Goal: Task Accomplishment & Management: Use online tool/utility

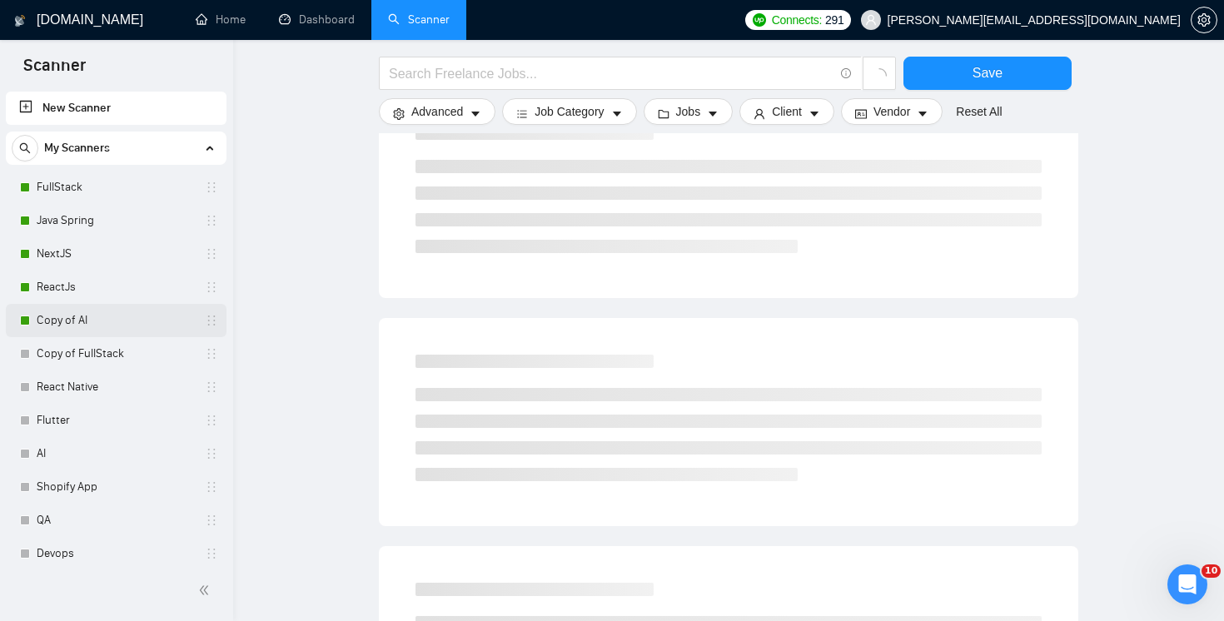
click at [102, 330] on link "Copy of AI" at bounding box center [116, 320] width 158 height 33
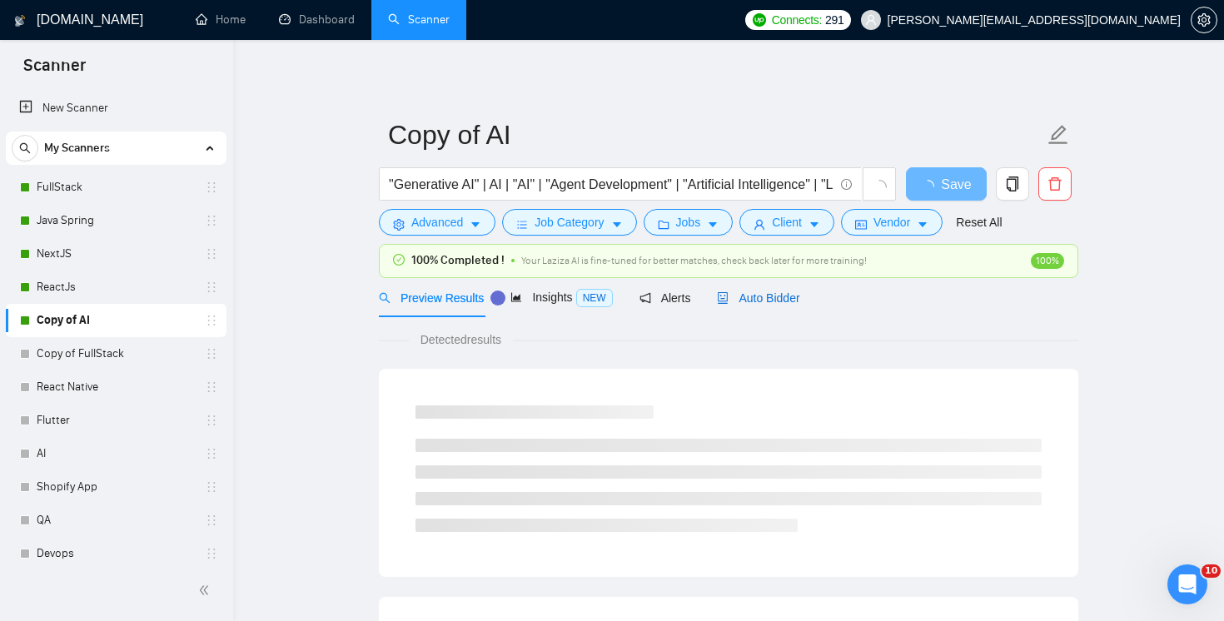
click at [748, 299] on span "Auto Bidder" at bounding box center [758, 297] width 82 height 13
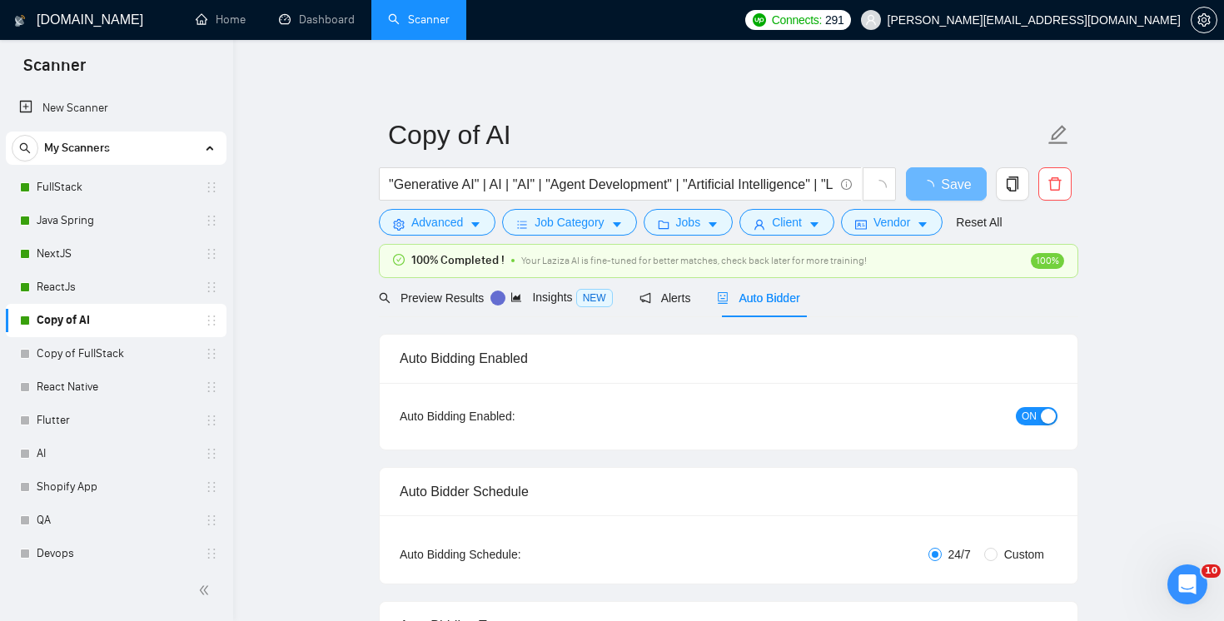
checkbox input "true"
click at [574, 301] on span "Insights NEW" at bounding box center [576, 297] width 102 height 13
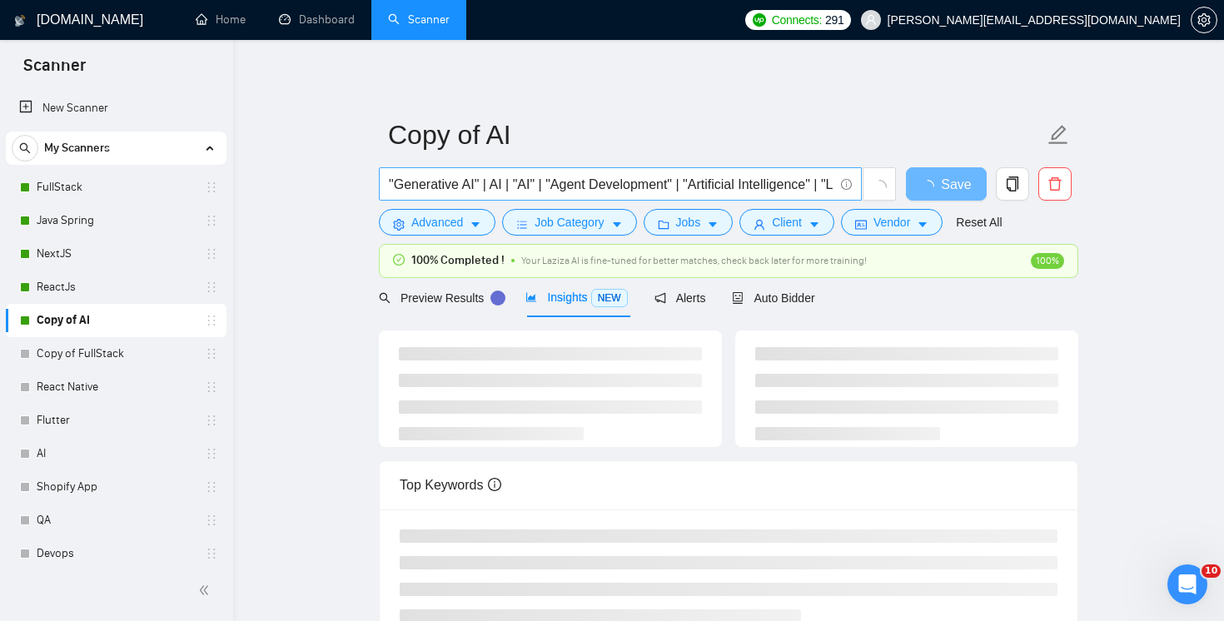
click at [737, 187] on input ""Generative AI" | AI | "AI" | "Agent Development" | "Artificial Intelligence" |…" at bounding box center [611, 184] width 445 height 21
click at [797, 296] on span "Auto Bidder" at bounding box center [773, 297] width 82 height 13
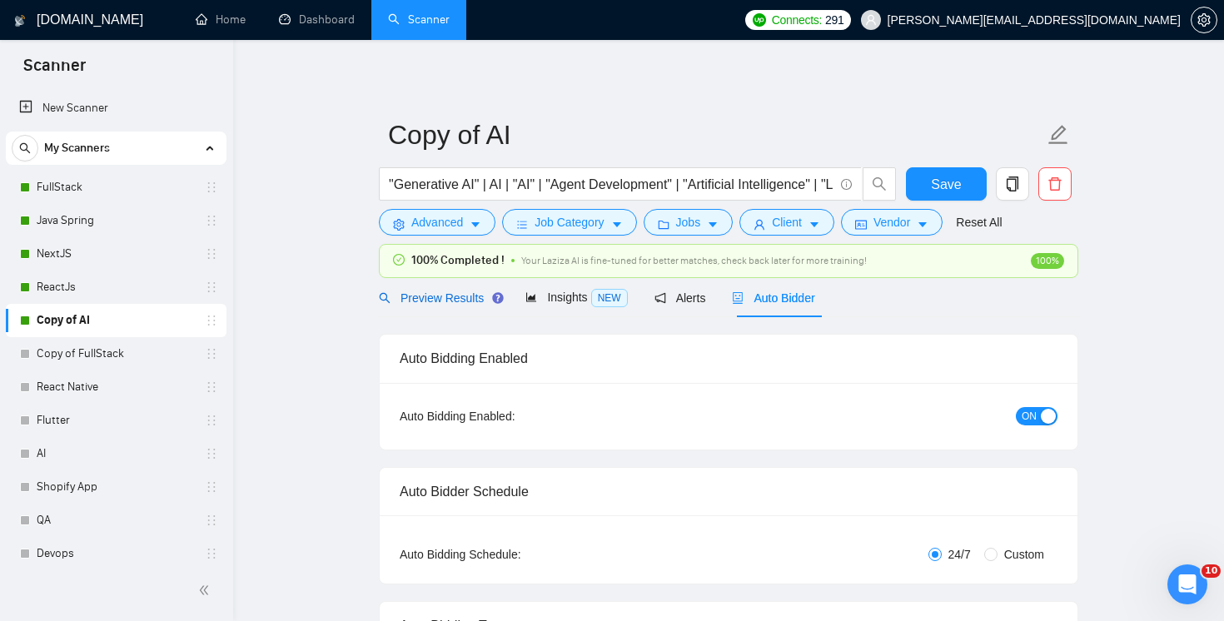
click at [450, 298] on span "Preview Results" at bounding box center [439, 297] width 120 height 13
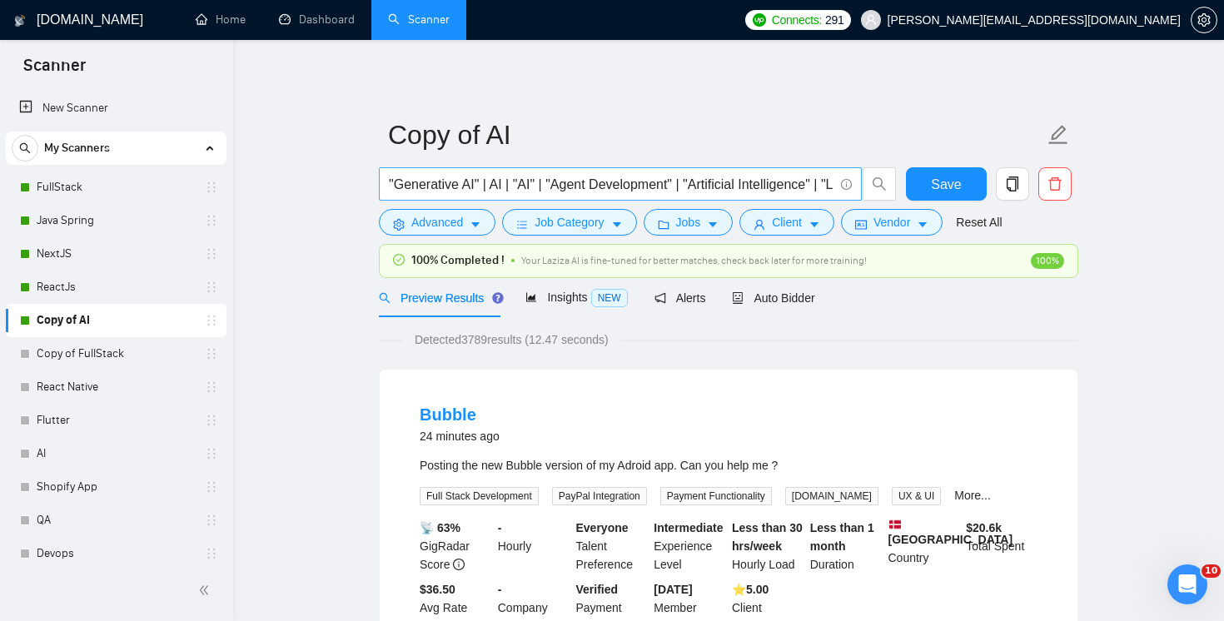
click at [671, 185] on input ""Generative AI" | AI | "AI" | "Agent Development" | "Artificial Intelligence" |…" at bounding box center [611, 184] width 445 height 21
click at [560, 195] on span ""Generative AI" | AI | "AI" | "Agent Development" | "Artificial Intelligence" |…" at bounding box center [620, 183] width 483 height 33
click at [568, 187] on input ""Generative AI" | AI | "AI" | "Agent Development" | "Artificial Intelligence" |…" at bounding box center [611, 184] width 445 height 21
click at [562, 291] on span "Insights NEW" at bounding box center [576, 297] width 102 height 13
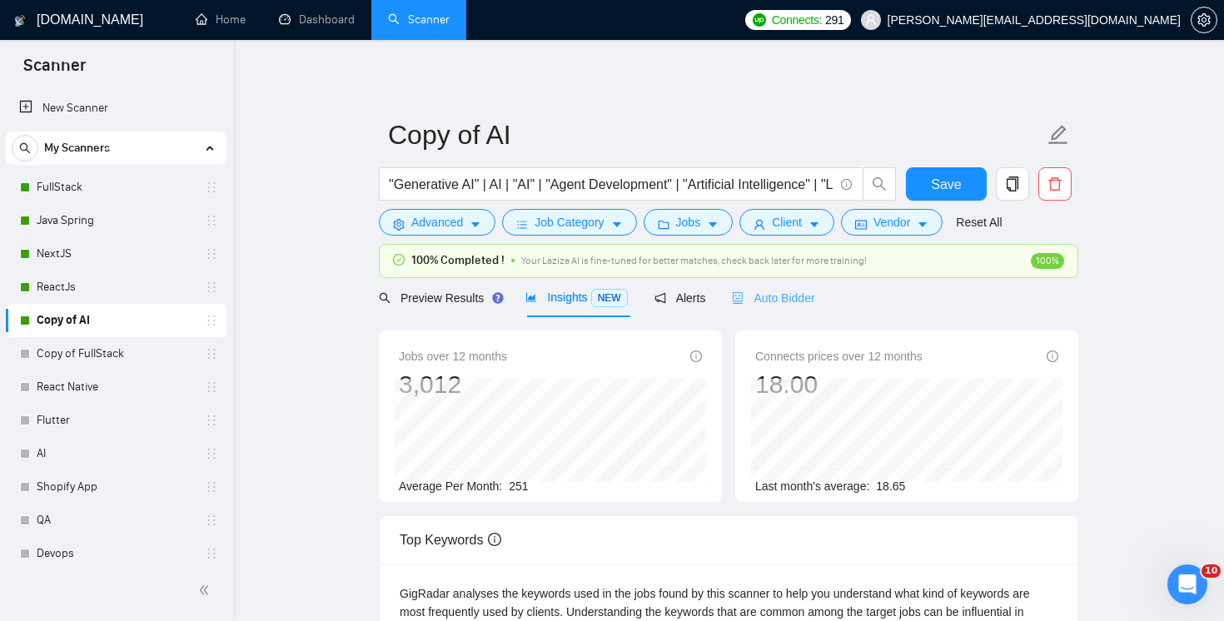
click at [794, 311] on div "Auto Bidder" at bounding box center [773, 297] width 82 height 39
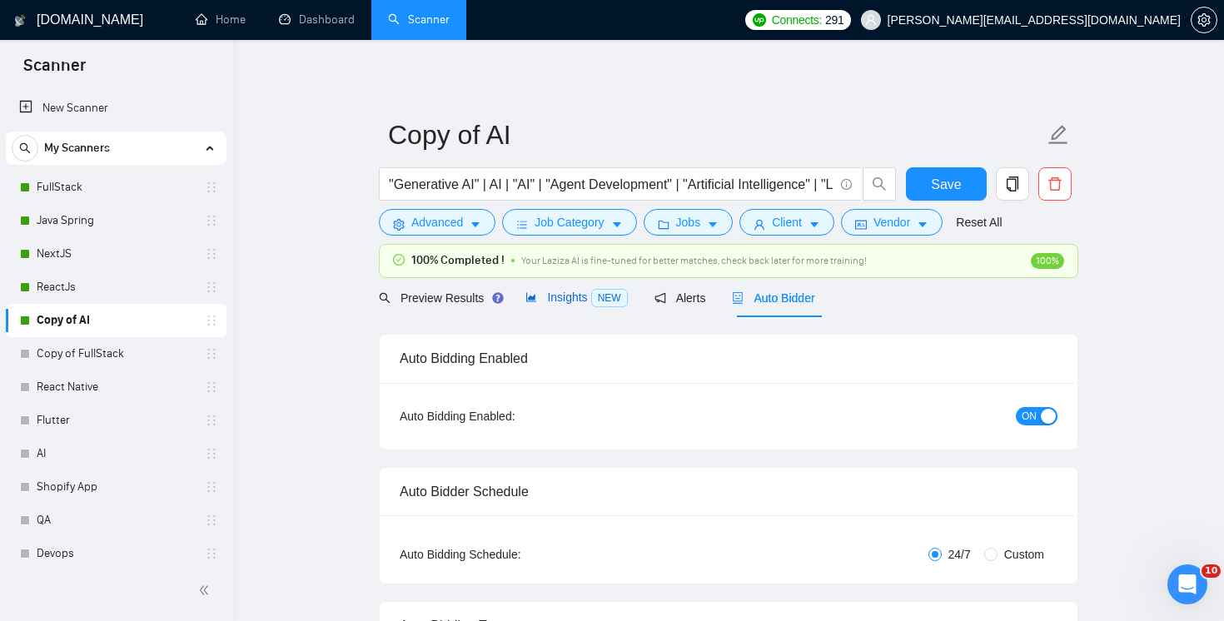
click at [568, 299] on span "Insights NEW" at bounding box center [576, 297] width 102 height 13
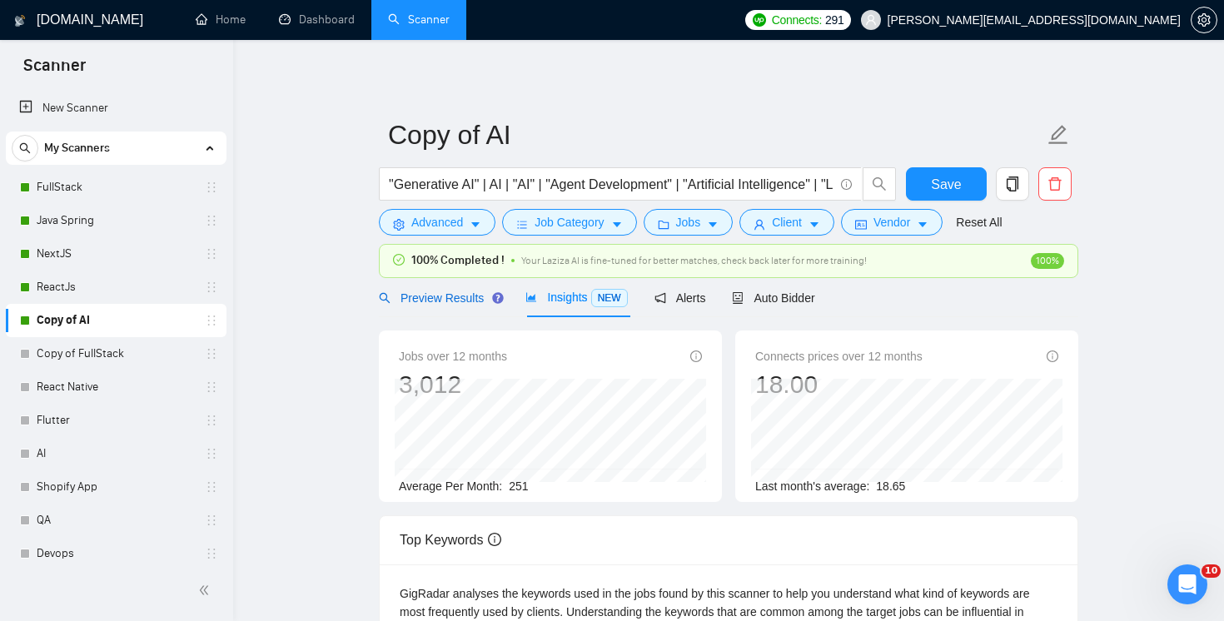
click at [444, 301] on span "Preview Results" at bounding box center [439, 297] width 120 height 13
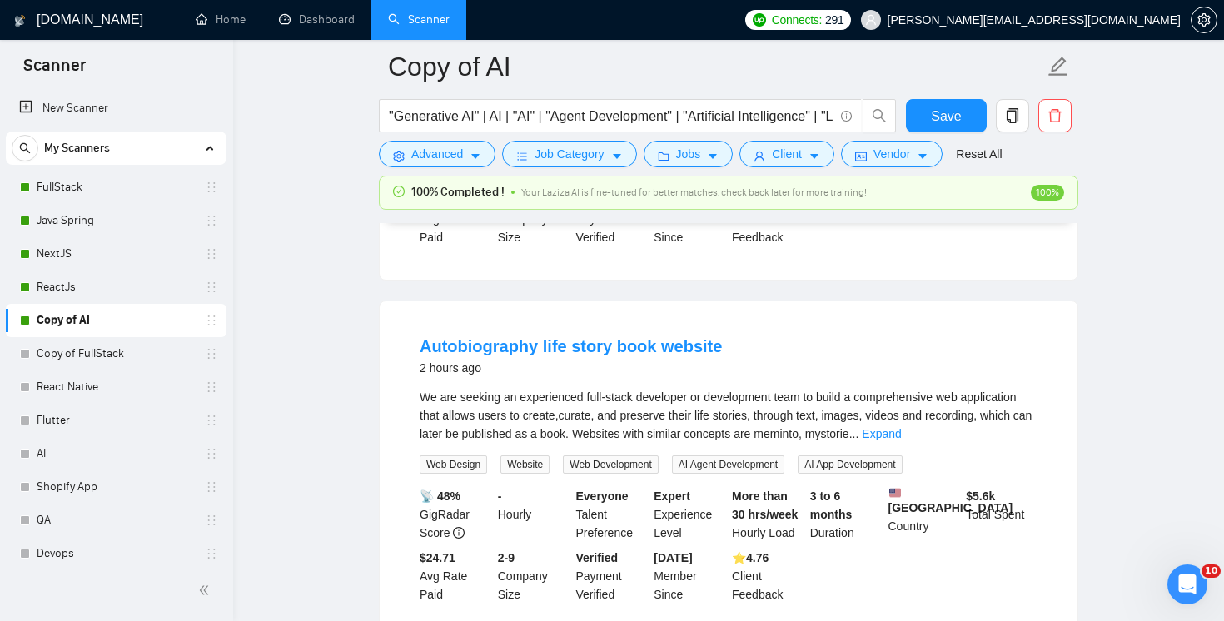
scroll to position [401, 0]
click at [901, 435] on link "Expand" at bounding box center [881, 434] width 39 height 13
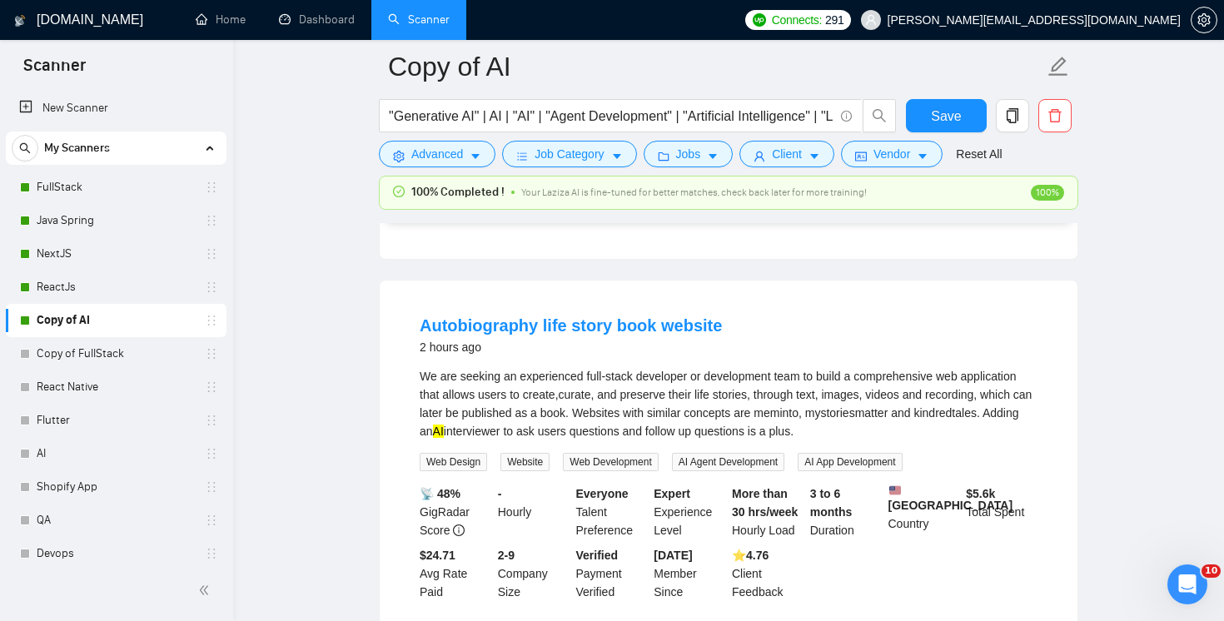
scroll to position [426, 0]
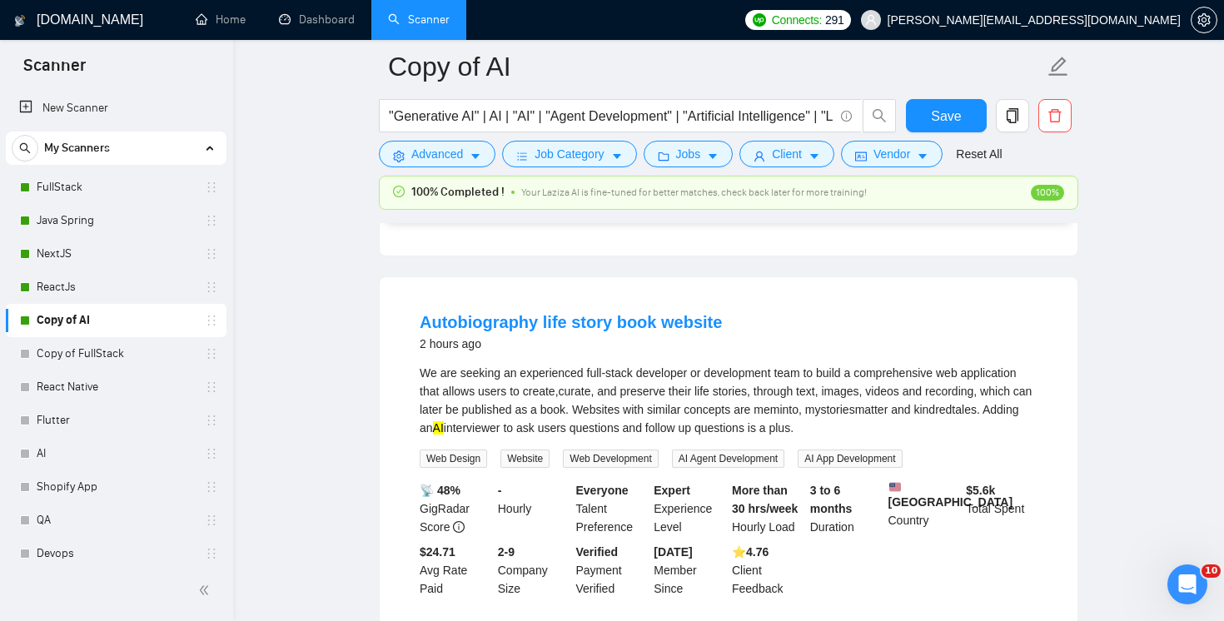
click at [444, 428] on mark "AI" at bounding box center [438, 427] width 11 height 13
click at [610, 404] on div "We are seeking an experienced full-stack developer or development team to build…" at bounding box center [729, 400] width 618 height 73
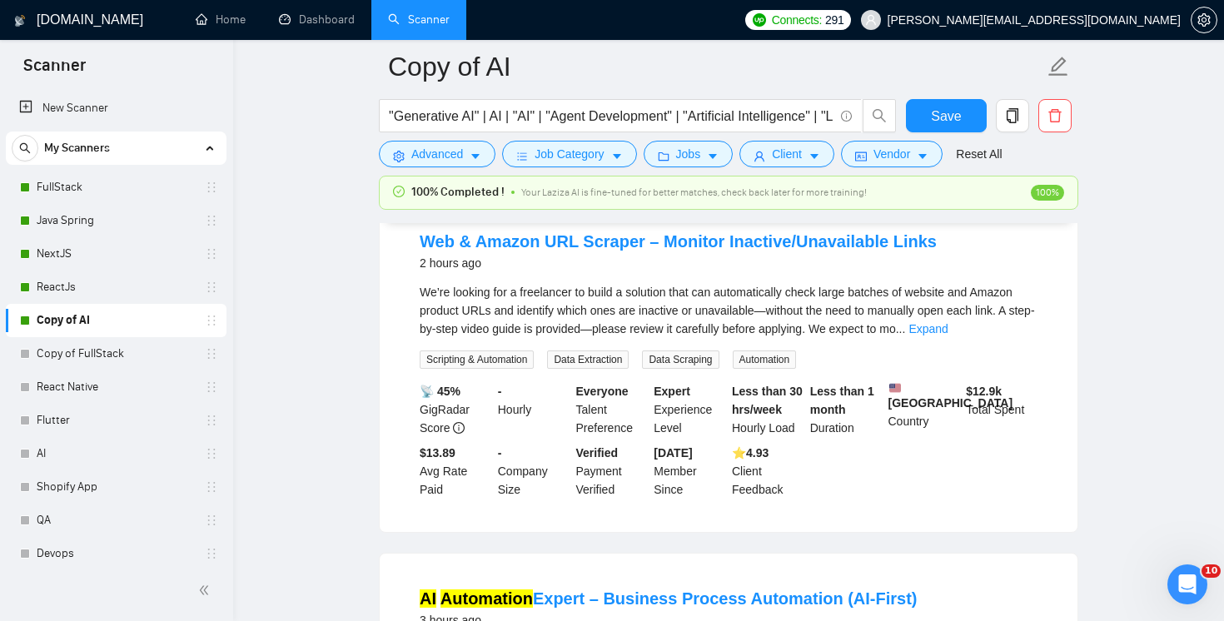
scroll to position [884, 0]
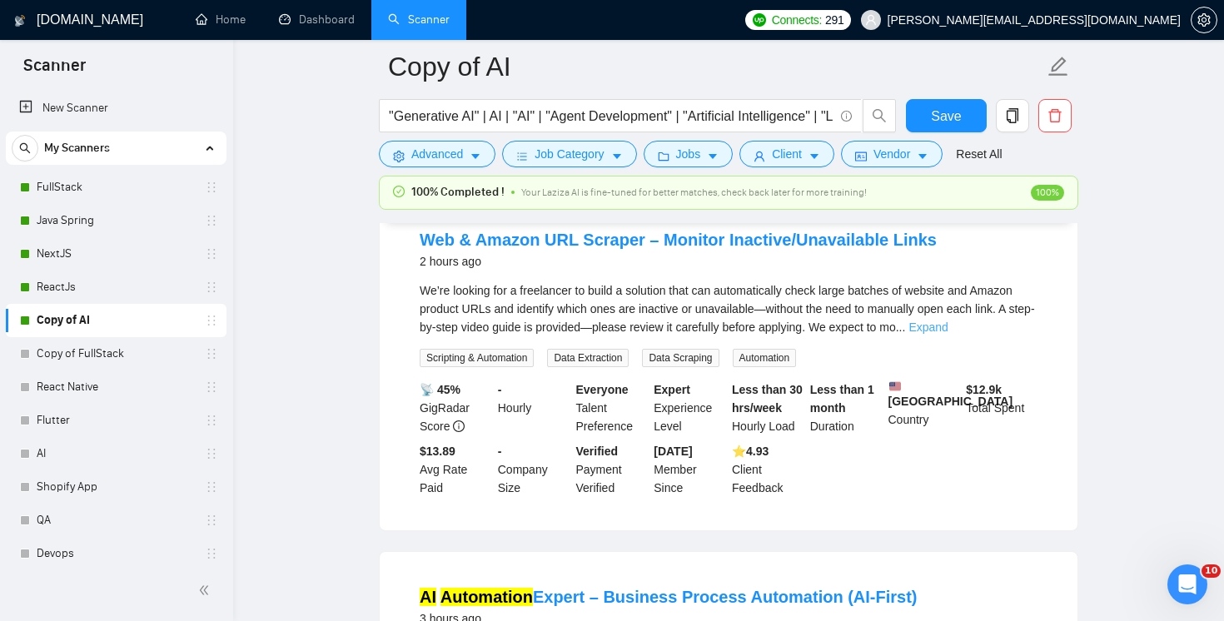
click at [947, 334] on link "Expand" at bounding box center [927, 326] width 39 height 13
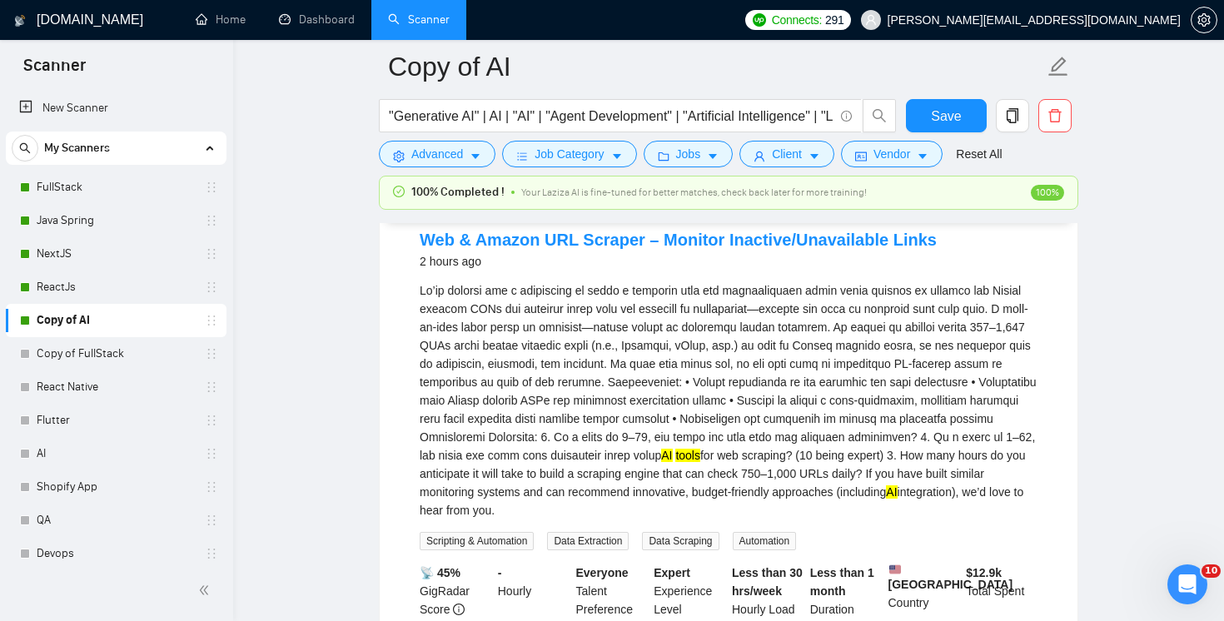
click at [916, 461] on div "AI tools for web scraping? (10 being expert) 3. How many hours do you anticipat…" at bounding box center [729, 400] width 618 height 238
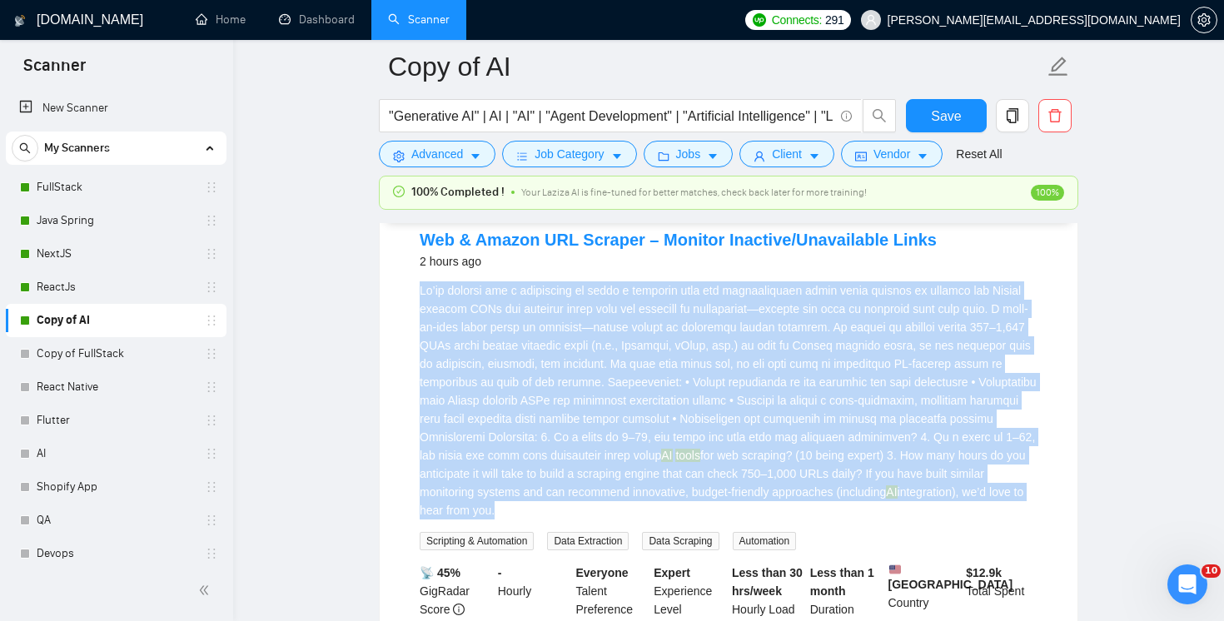
click at [916, 461] on div "AI tools for web scraping? (10 being expert) 3. How many hours do you anticipat…" at bounding box center [729, 400] width 618 height 238
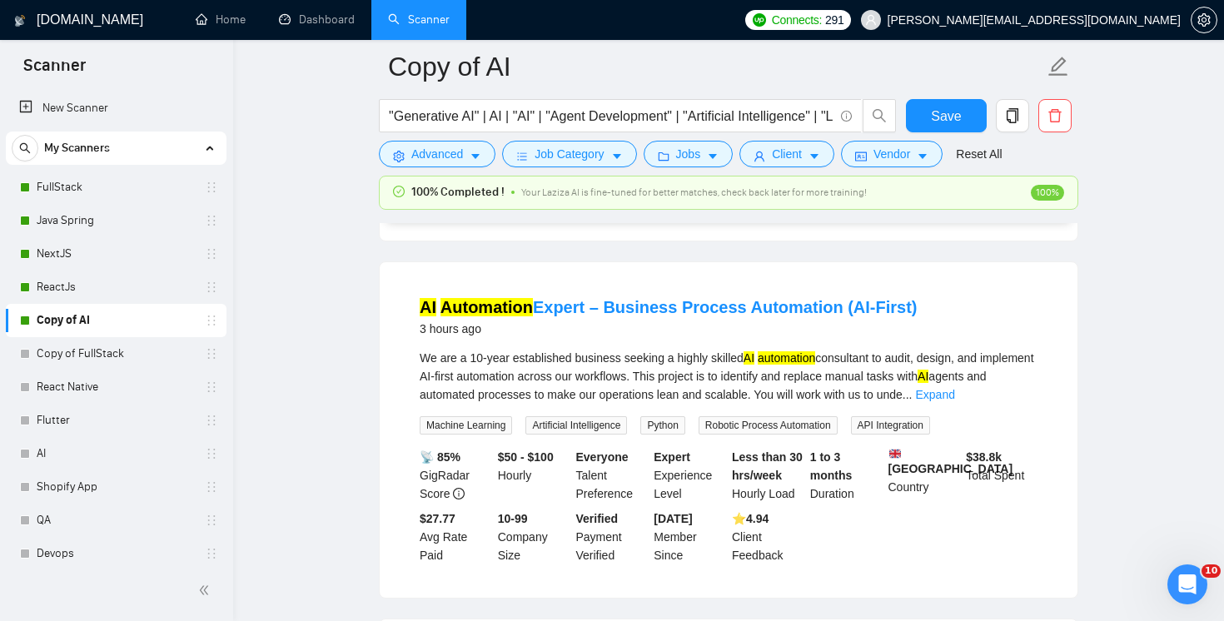
scroll to position [1359, 0]
click at [954, 400] on link "Expand" at bounding box center [934, 392] width 39 height 13
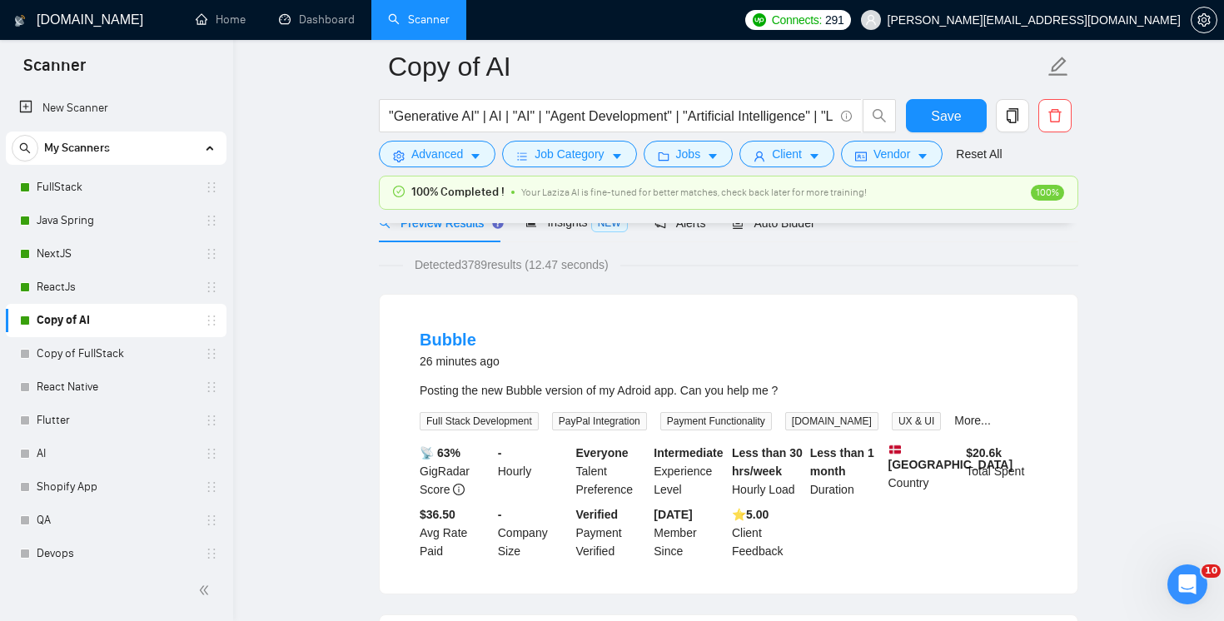
scroll to position [0, 0]
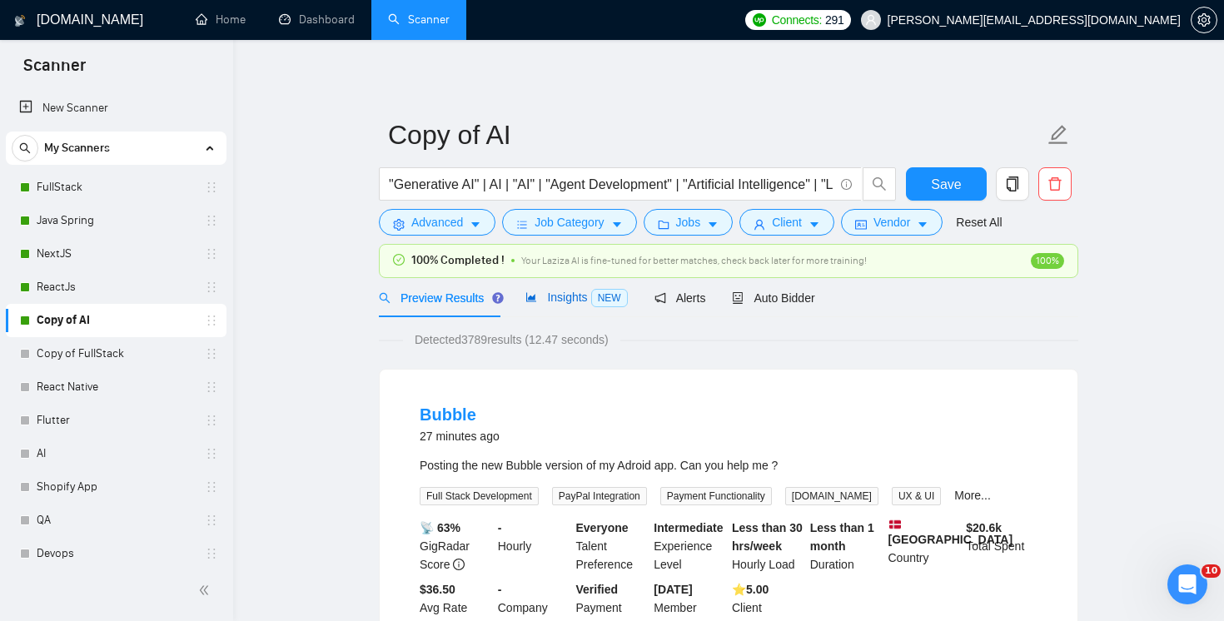
click at [554, 304] on span "Insights NEW" at bounding box center [576, 297] width 102 height 13
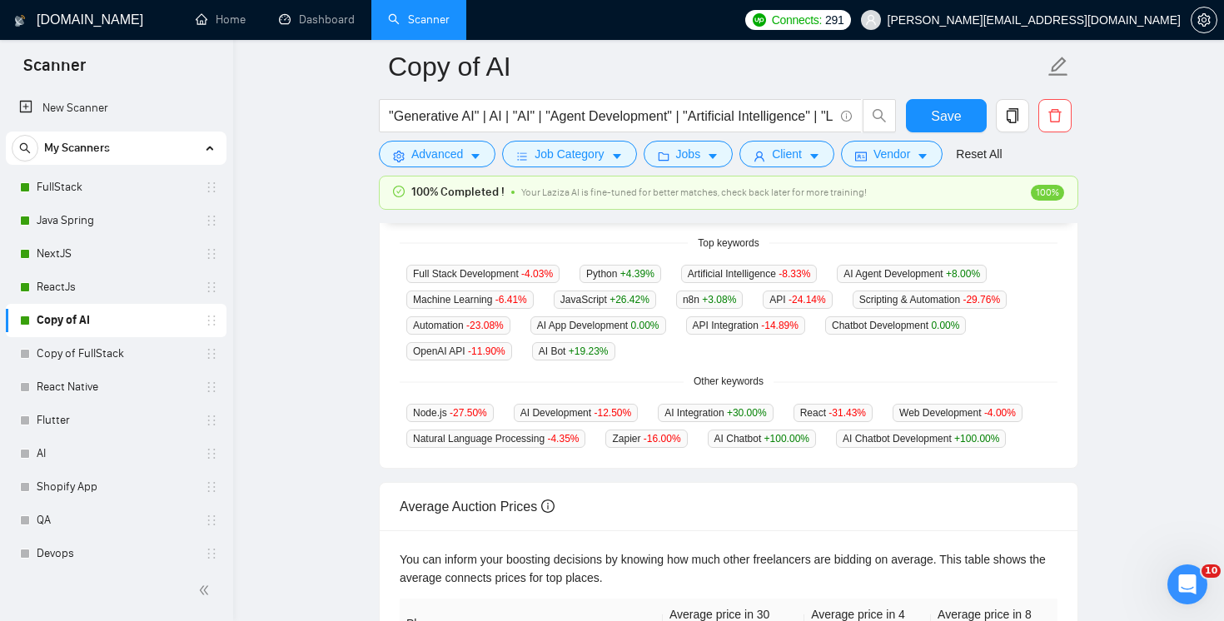
scroll to position [431, 0]
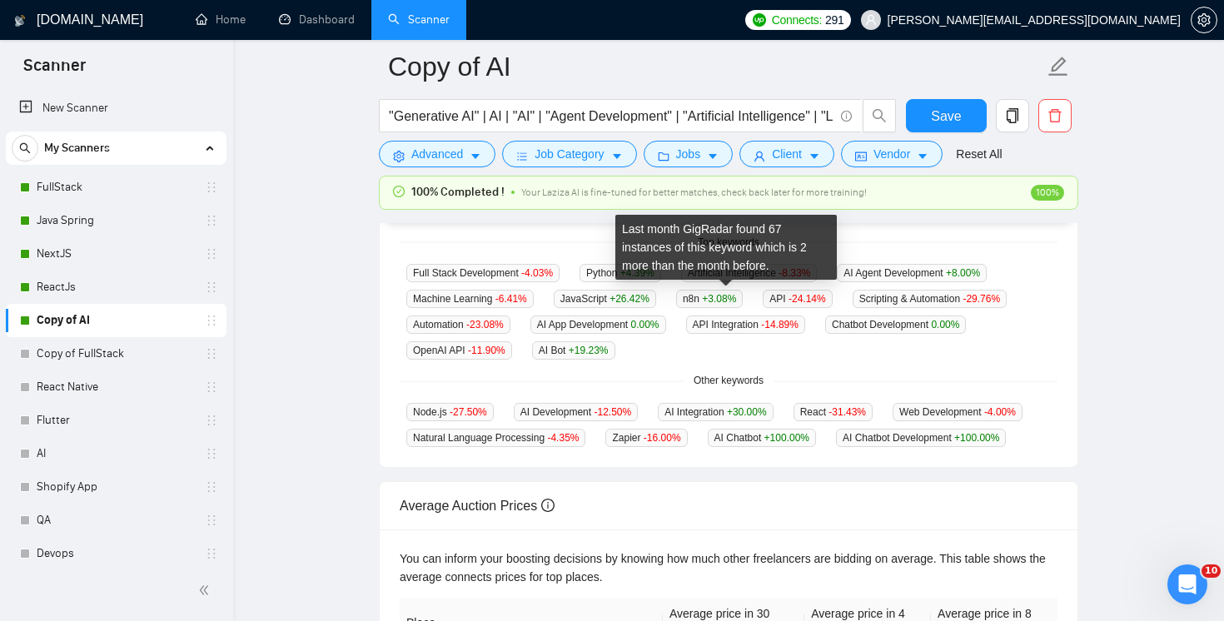
click at [702, 300] on span "n8n +3.08 %" at bounding box center [709, 299] width 67 height 18
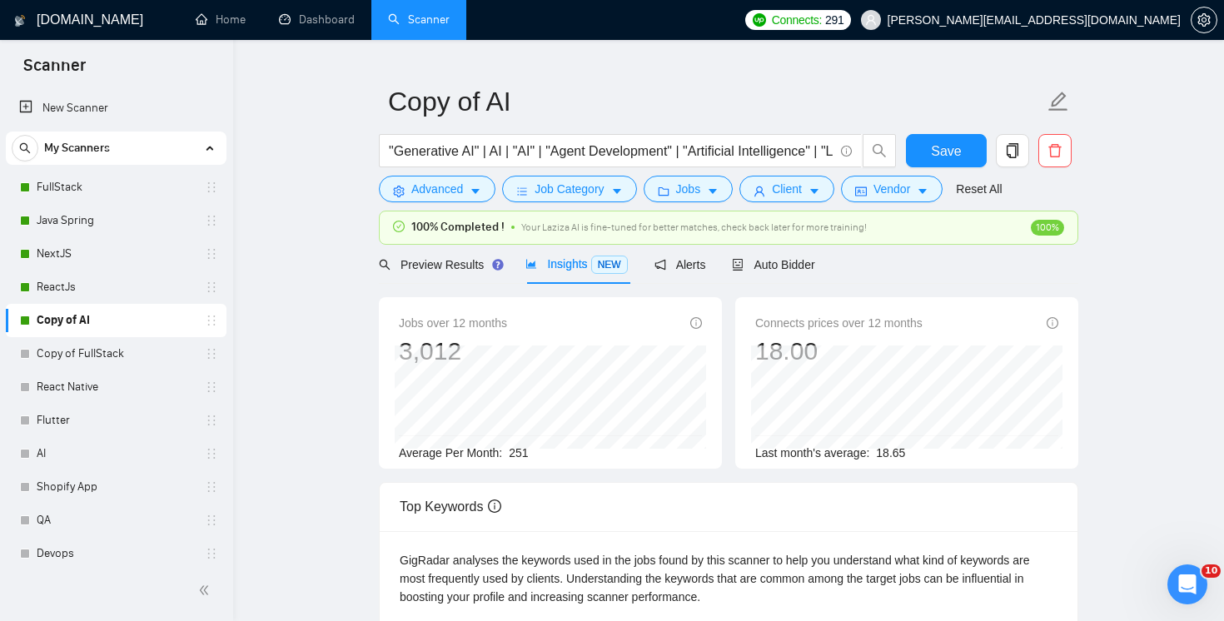
scroll to position [35, 0]
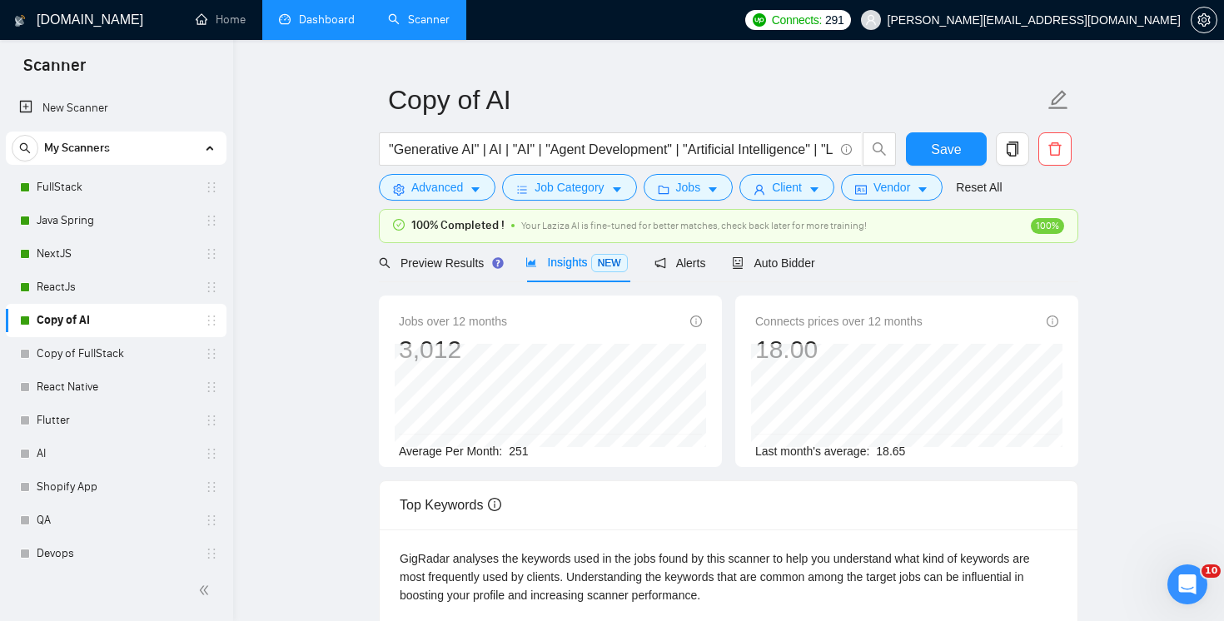
click at [303, 20] on link "Dashboard" at bounding box center [317, 19] width 76 height 14
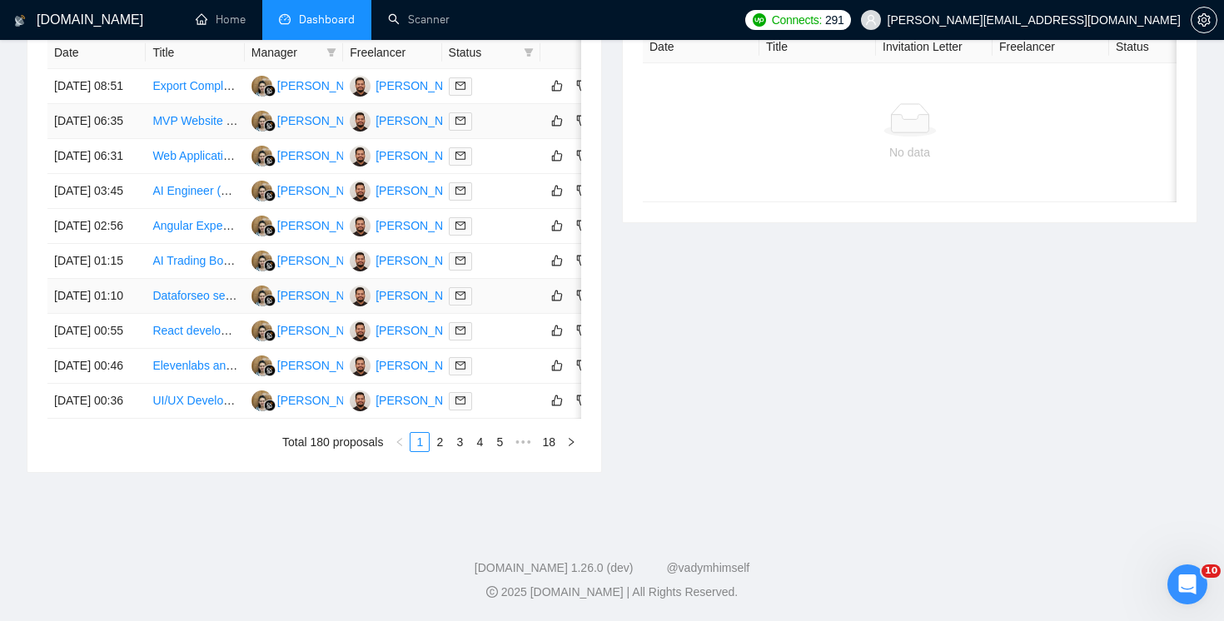
scroll to position [756, 0]
click at [437, 451] on link "2" at bounding box center [439, 442] width 18 height 18
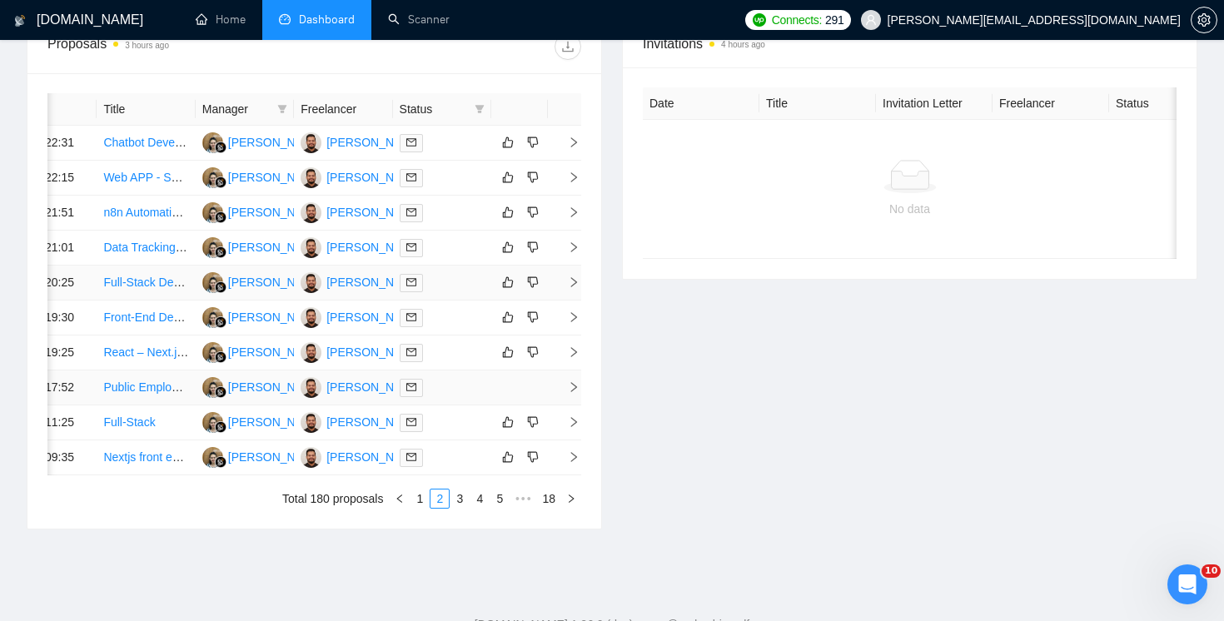
scroll to position [848, 0]
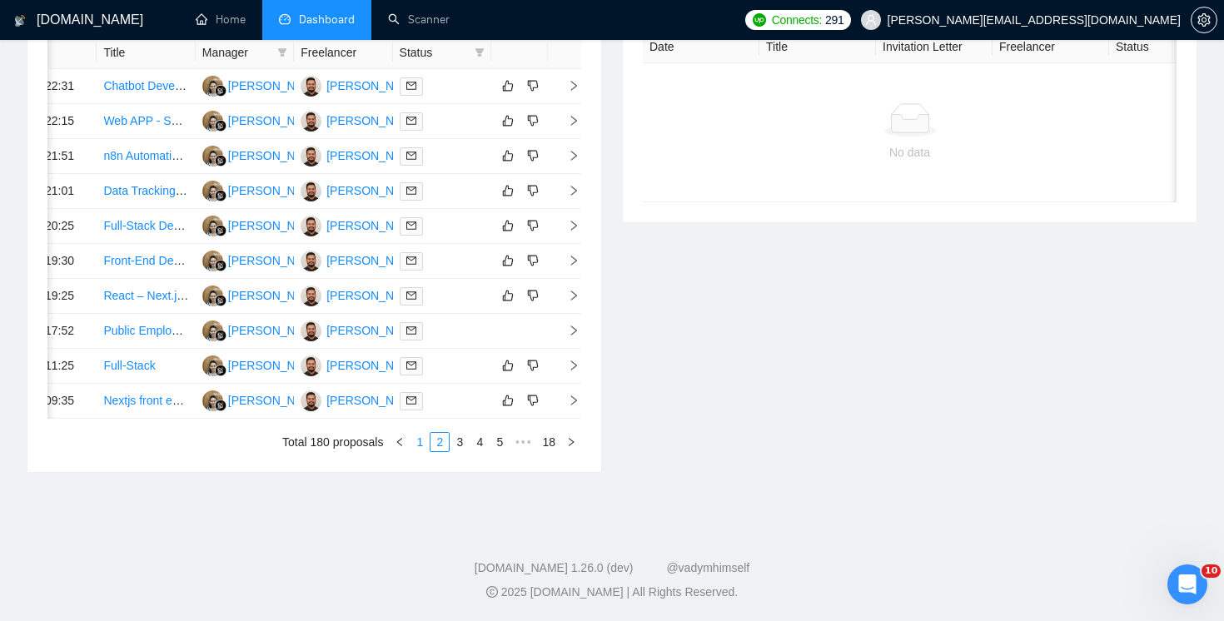
click at [422, 451] on link "1" at bounding box center [419, 442] width 18 height 18
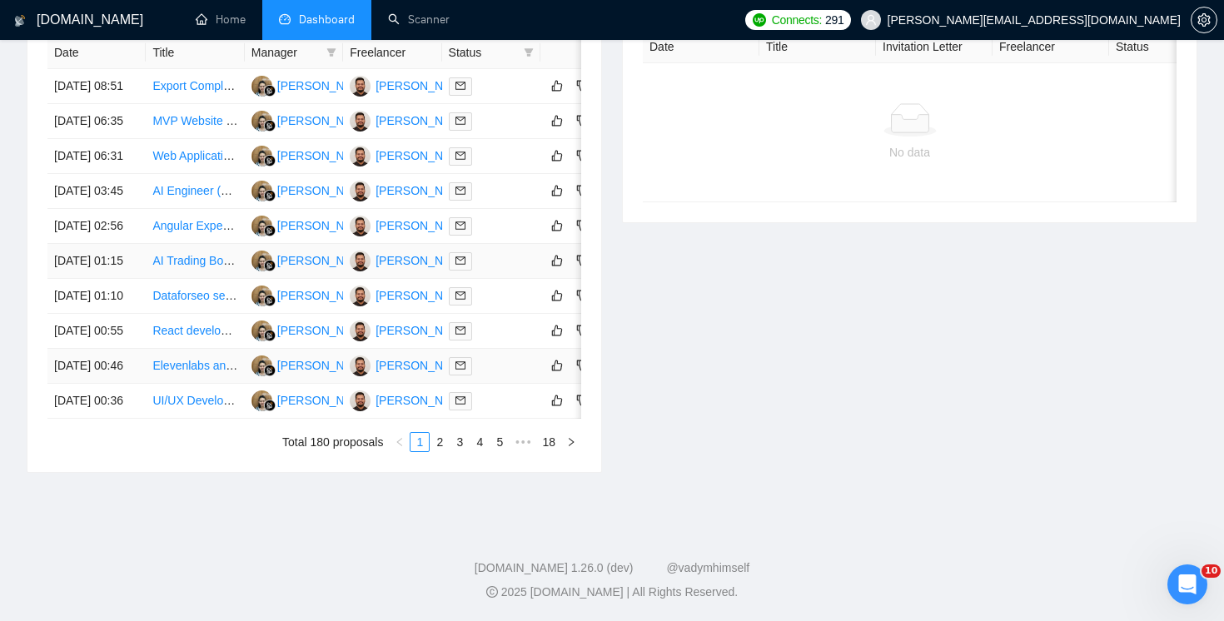
scroll to position [874, 0]
click at [434, 451] on link "2" at bounding box center [439, 442] width 18 height 18
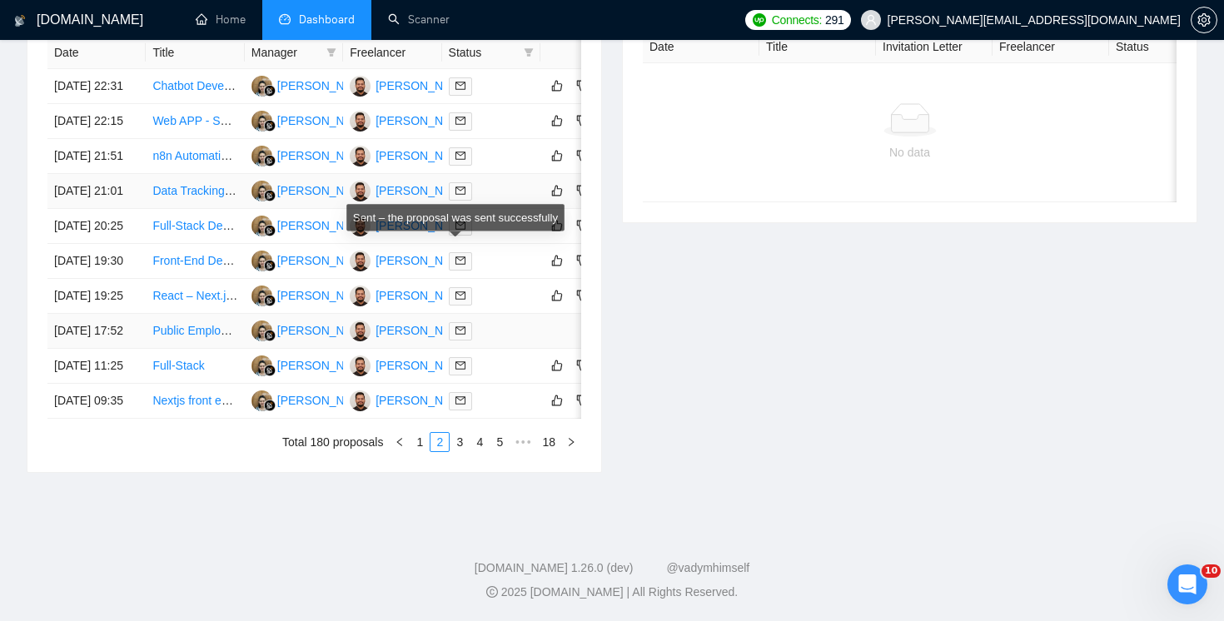
scroll to position [896, 0]
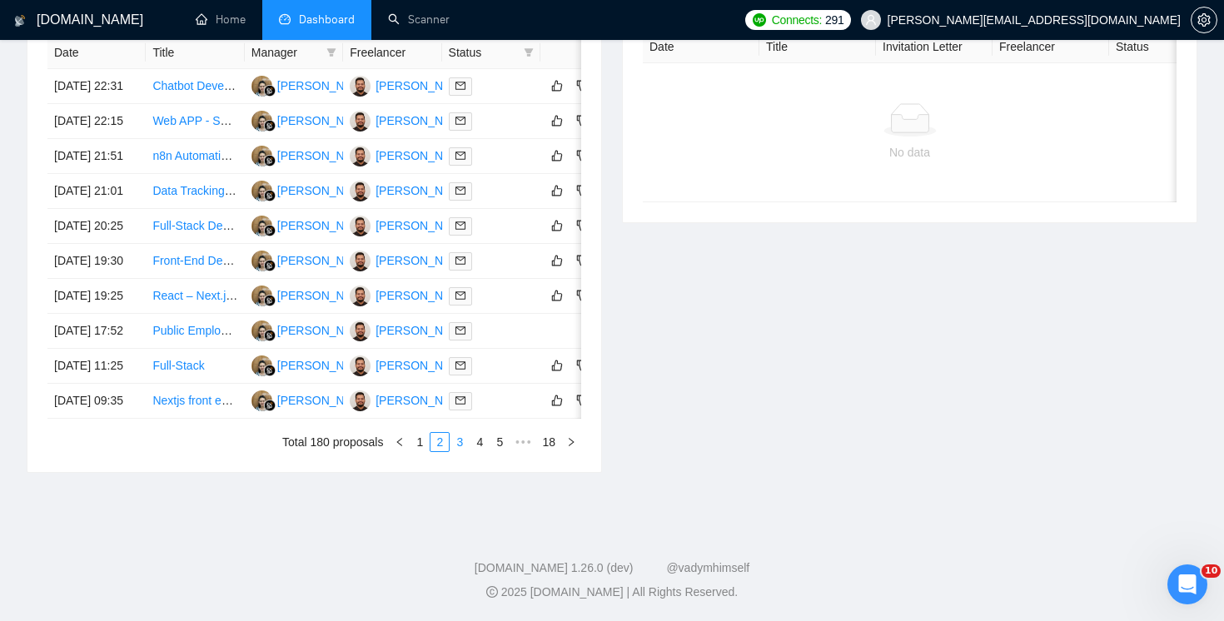
click at [455, 436] on link "3" at bounding box center [459, 442] width 18 height 18
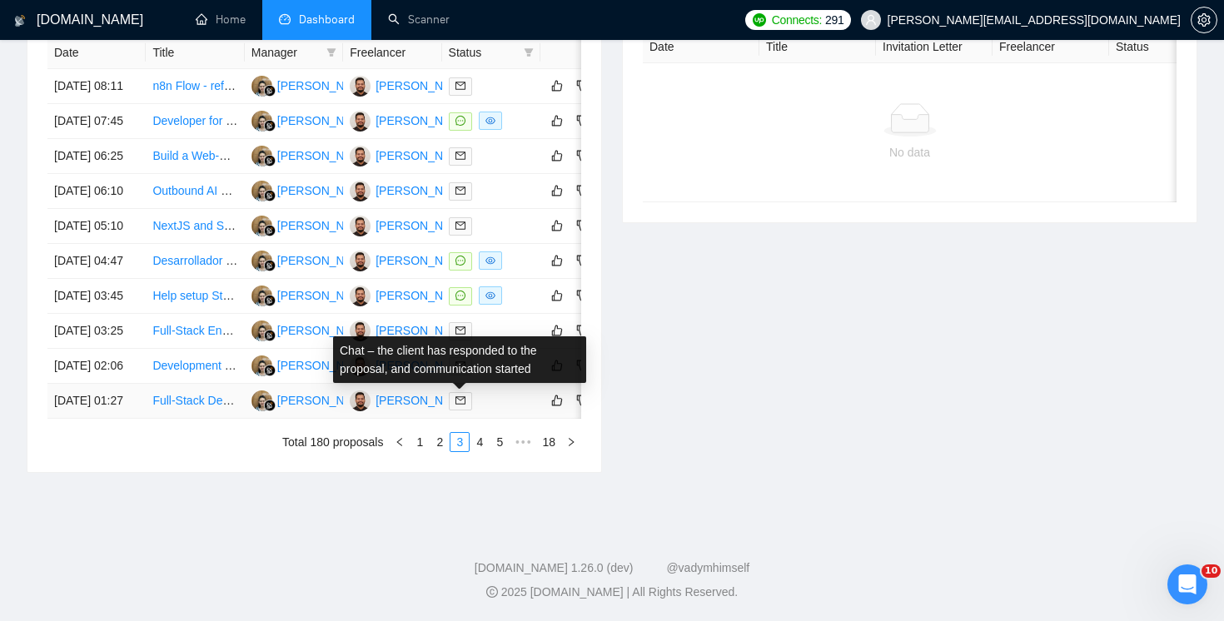
scroll to position [876, 0]
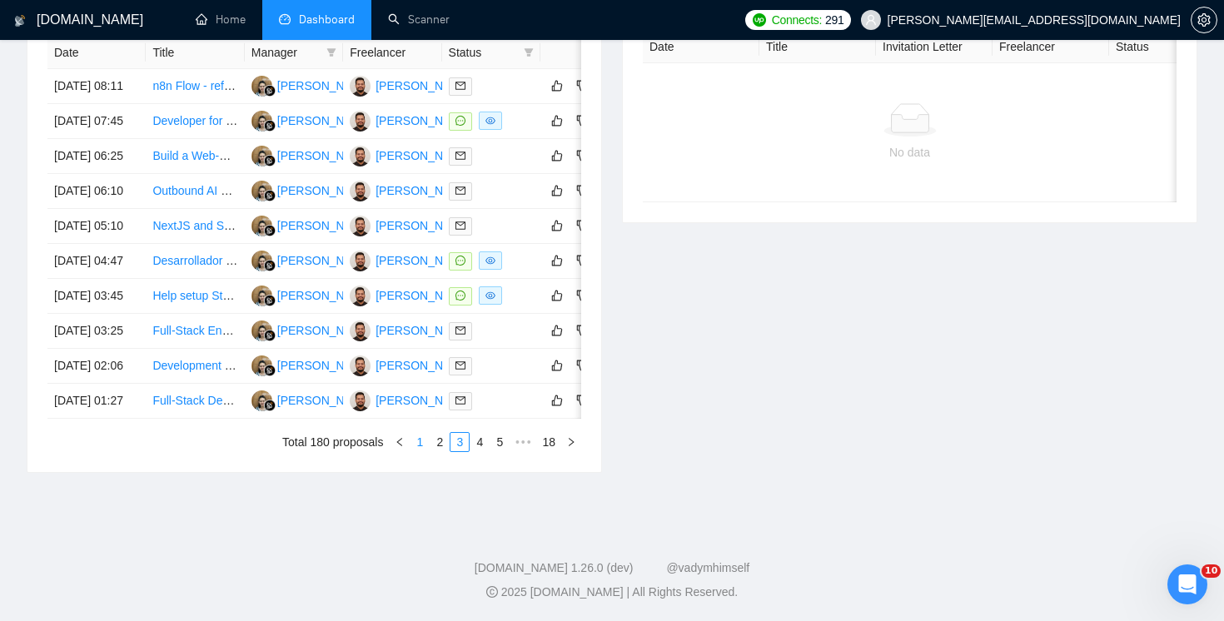
click at [420, 451] on link "1" at bounding box center [419, 442] width 18 height 18
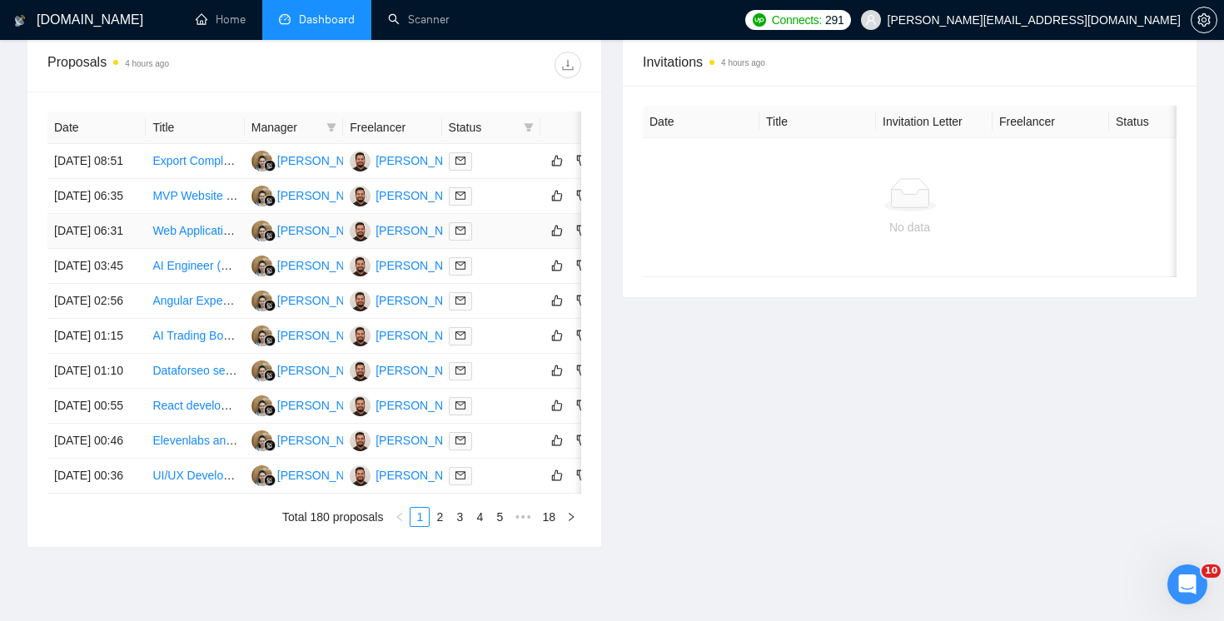
scroll to position [0, 49]
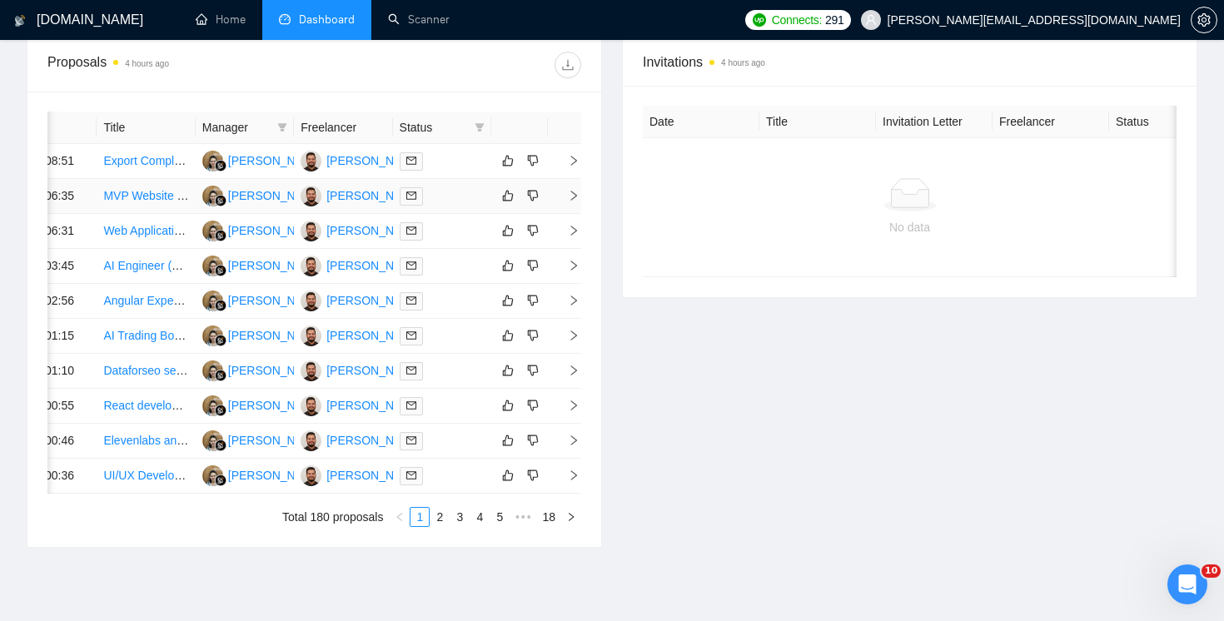
click at [574, 201] on icon "right" at bounding box center [574, 196] width 12 height 12
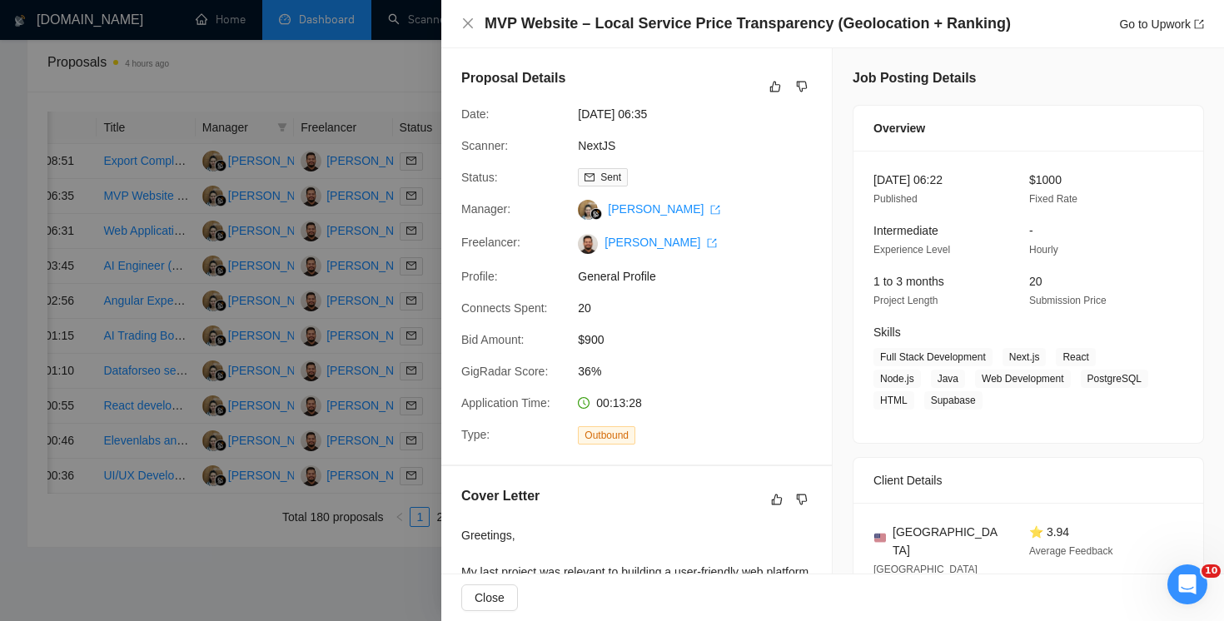
click at [596, 344] on span "$900" at bounding box center [703, 339] width 250 height 18
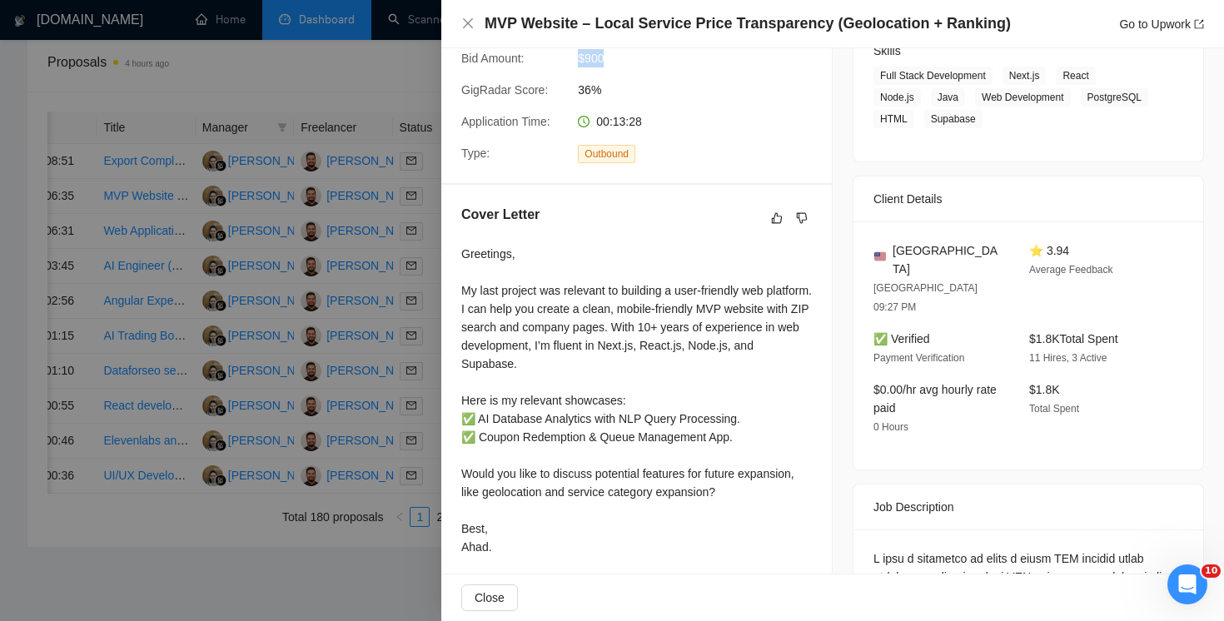
scroll to position [0, 0]
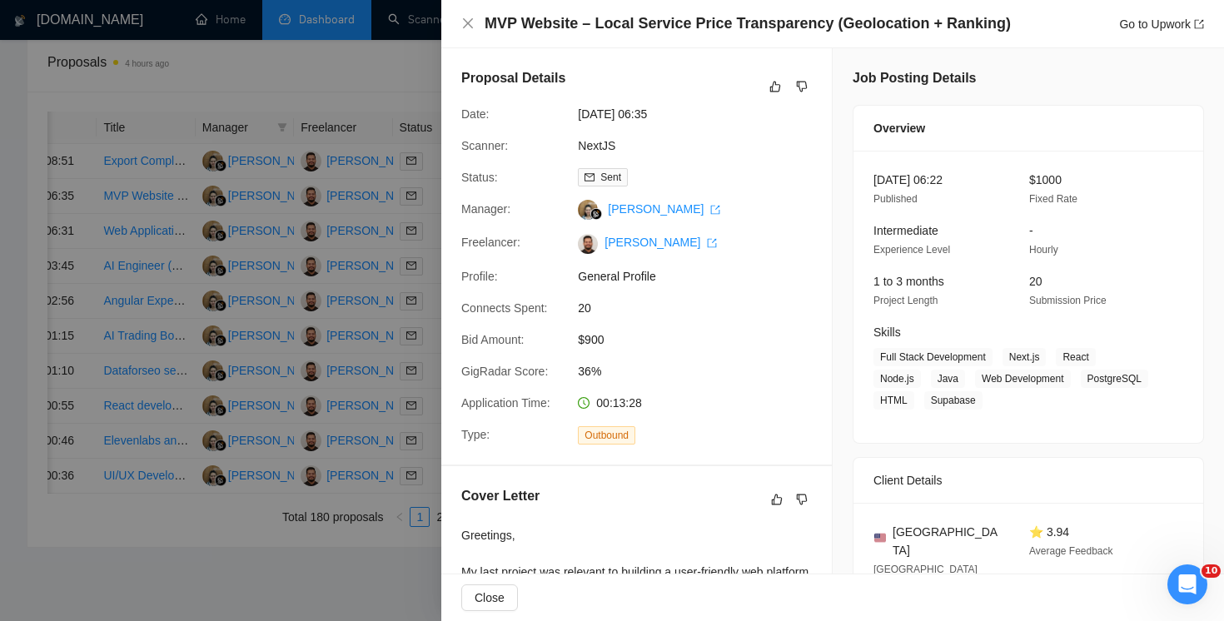
click at [414, 84] on div at bounding box center [612, 310] width 1224 height 621
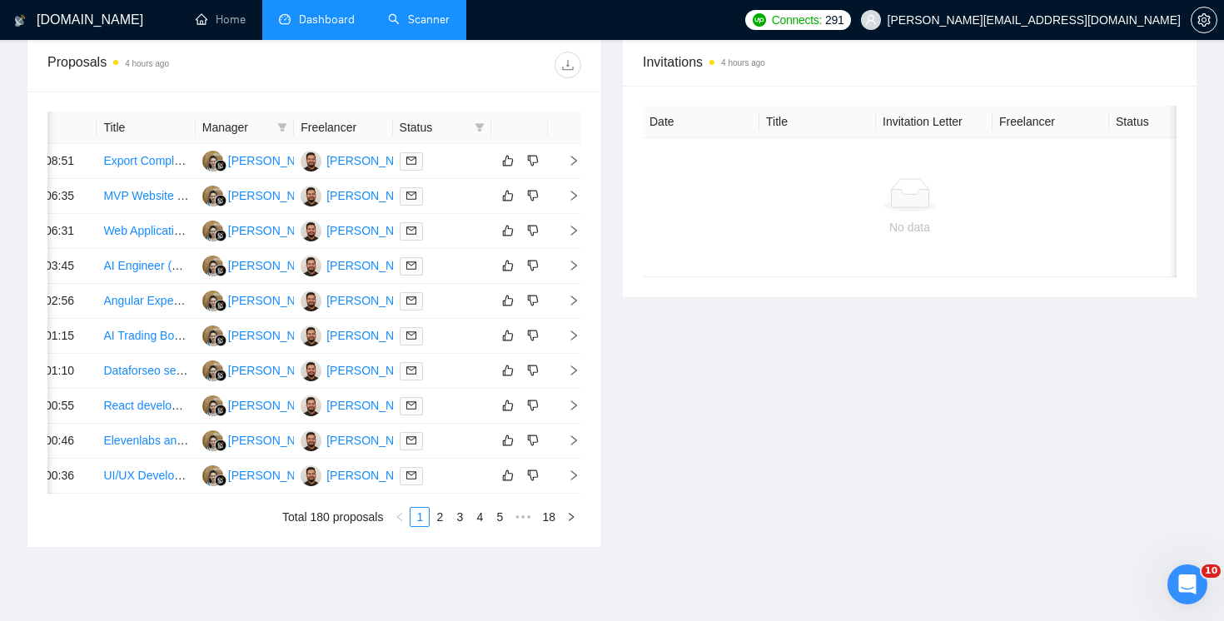
click at [409, 27] on link "Scanner" at bounding box center [419, 19] width 62 height 14
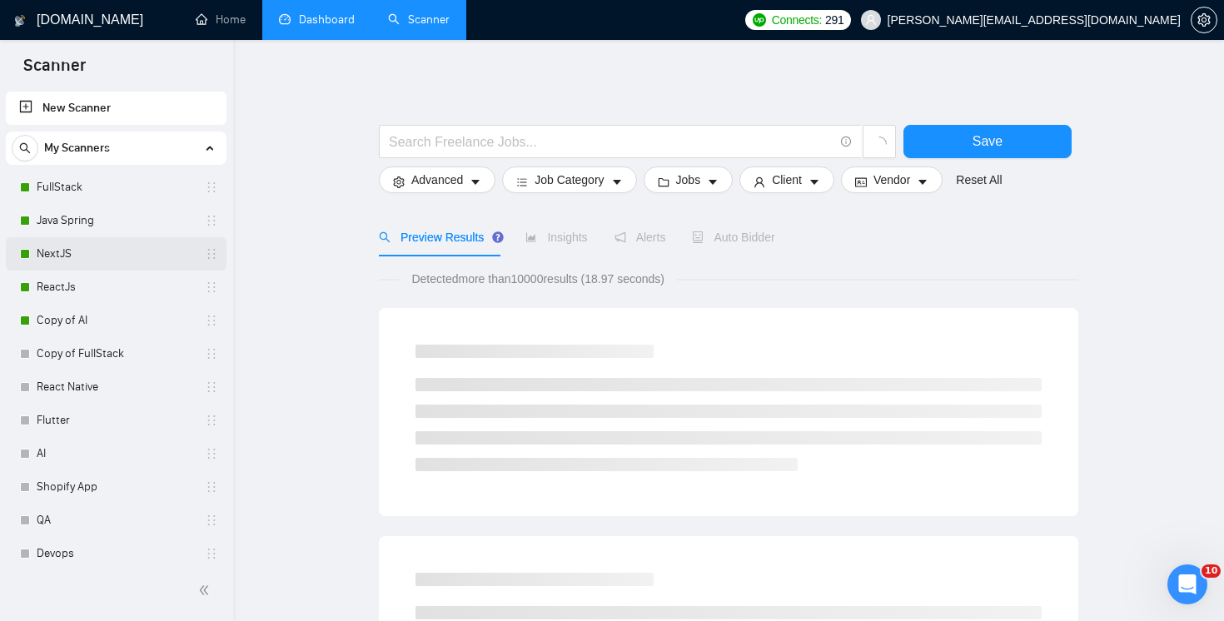
click at [116, 256] on link "NextJS" at bounding box center [116, 253] width 158 height 33
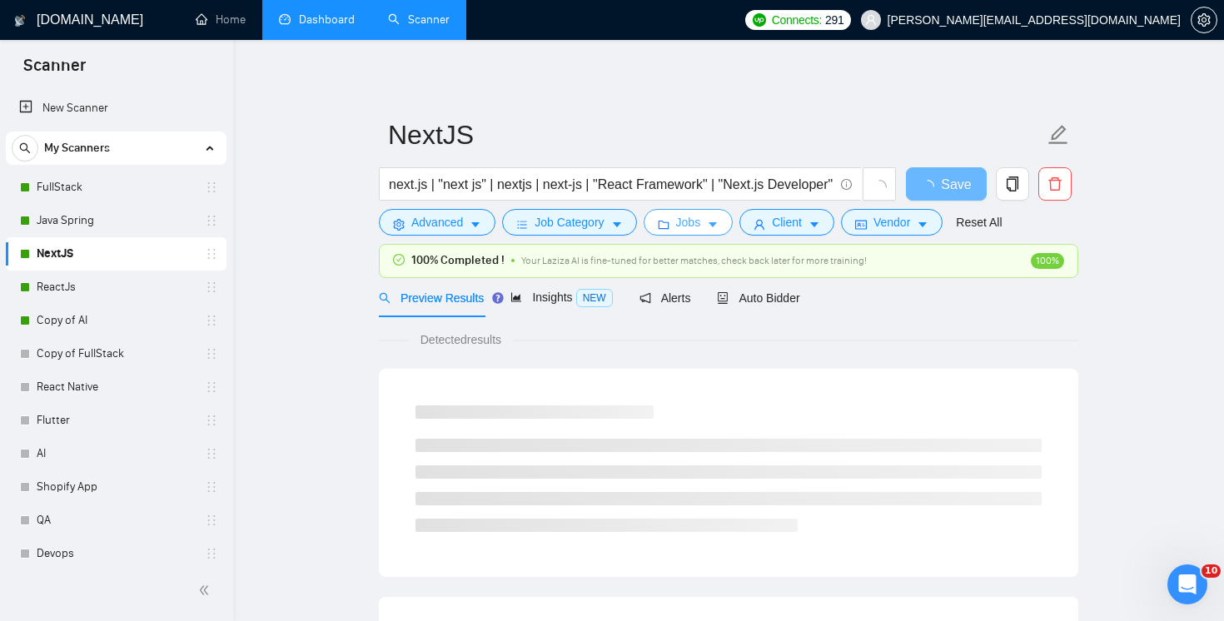
click at [711, 221] on button "Jobs" at bounding box center [688, 222] width 90 height 27
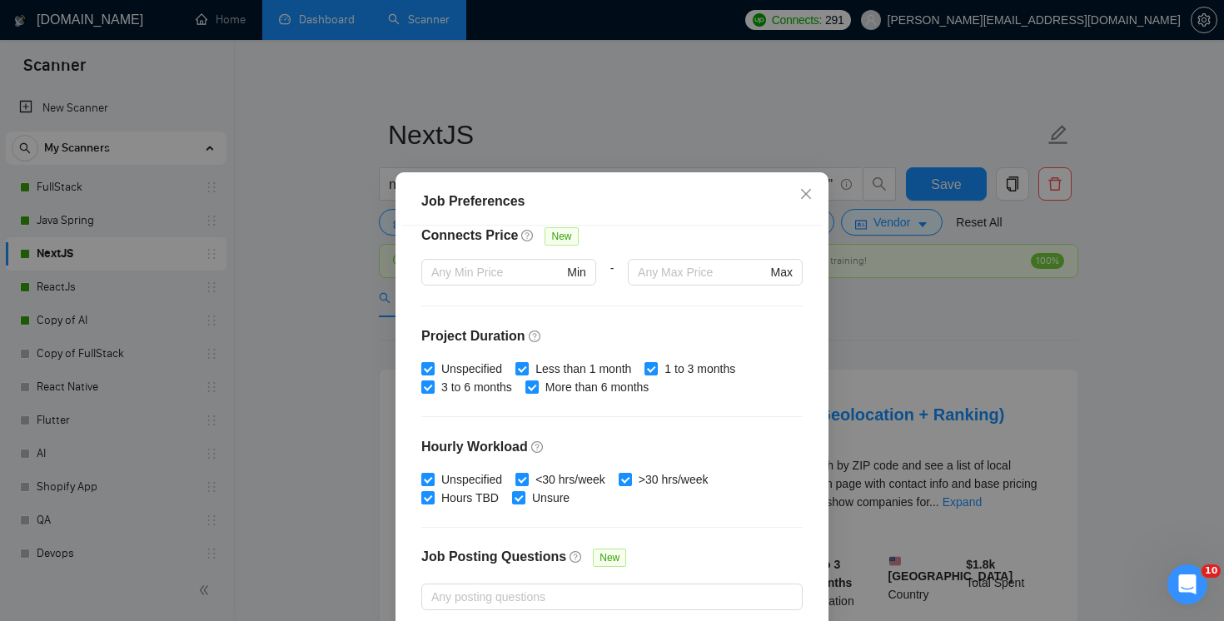
scroll to position [424, 0]
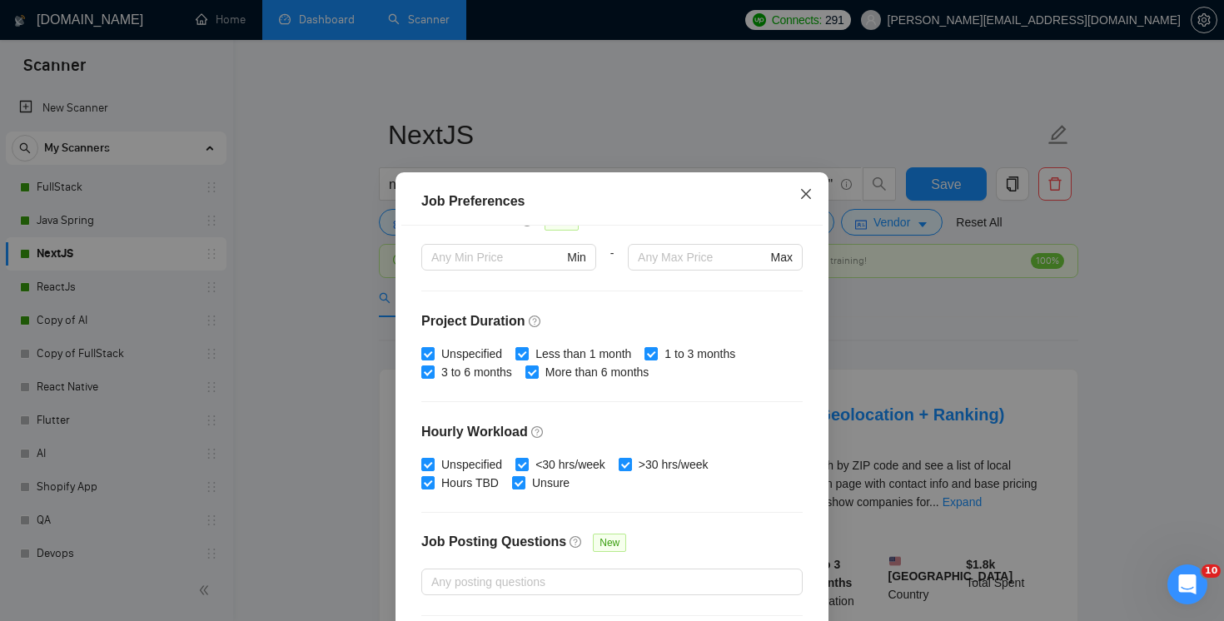
click at [810, 207] on span "Close" at bounding box center [805, 194] width 45 height 45
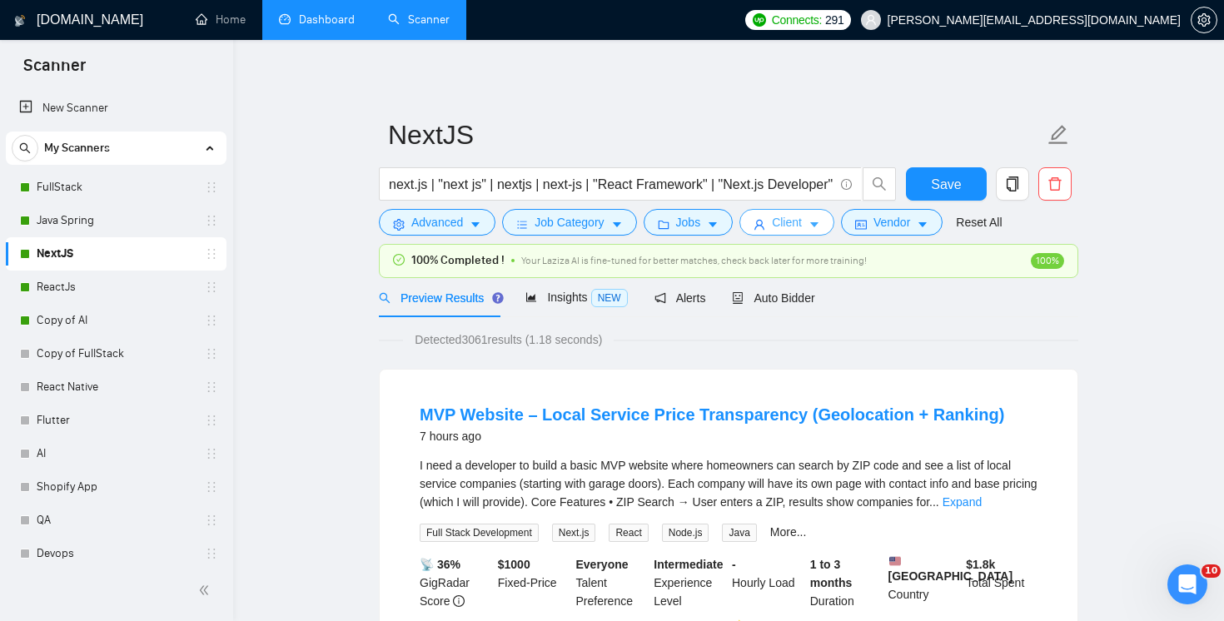
click at [812, 219] on button "Client" at bounding box center [786, 222] width 95 height 27
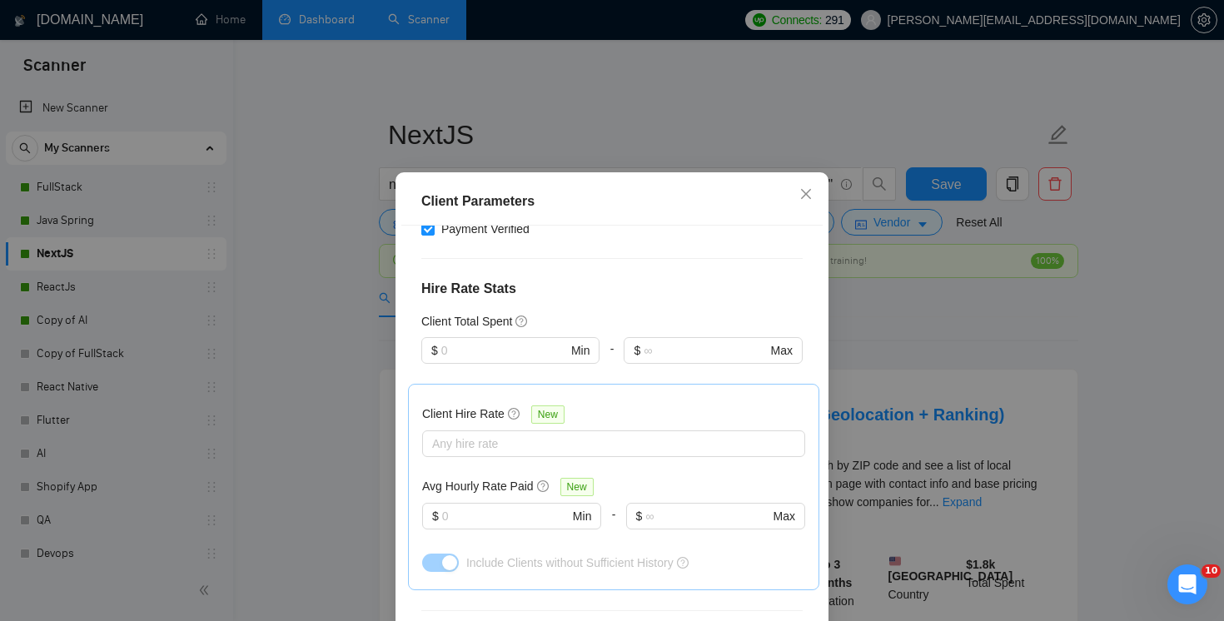
scroll to position [435, 0]
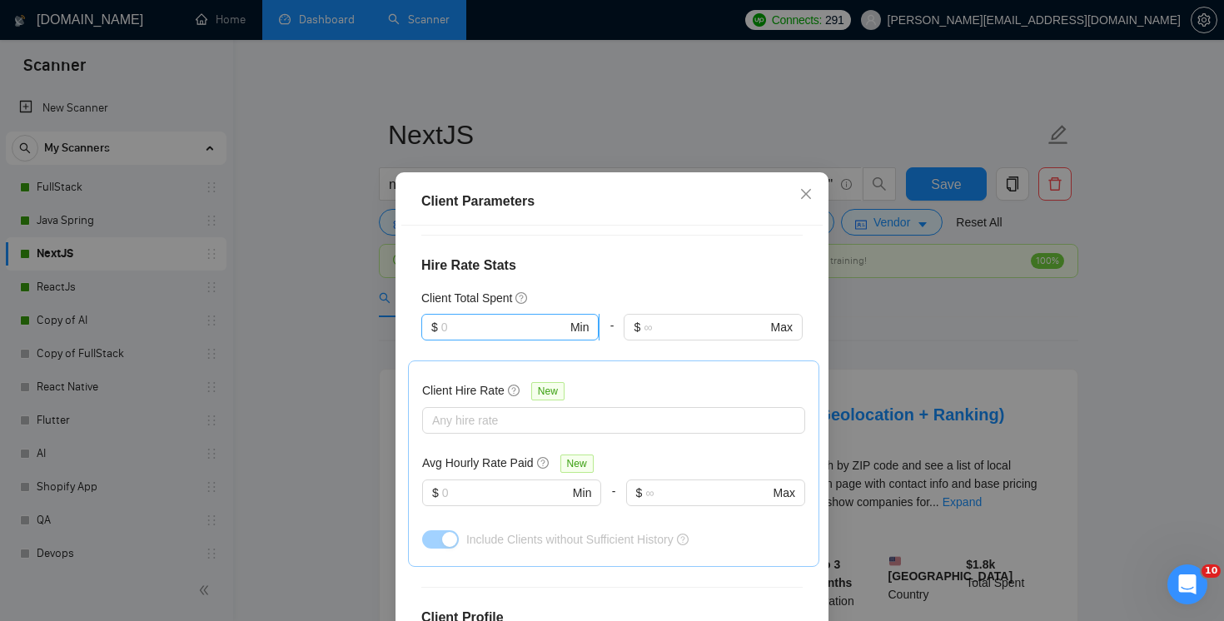
click at [512, 318] on input "text" at bounding box center [504, 327] width 126 height 18
click at [590, 262] on div "Client Location Include Client Countries Select Exclude Client Countries [GEOGR…" at bounding box center [611, 443] width 421 height 435
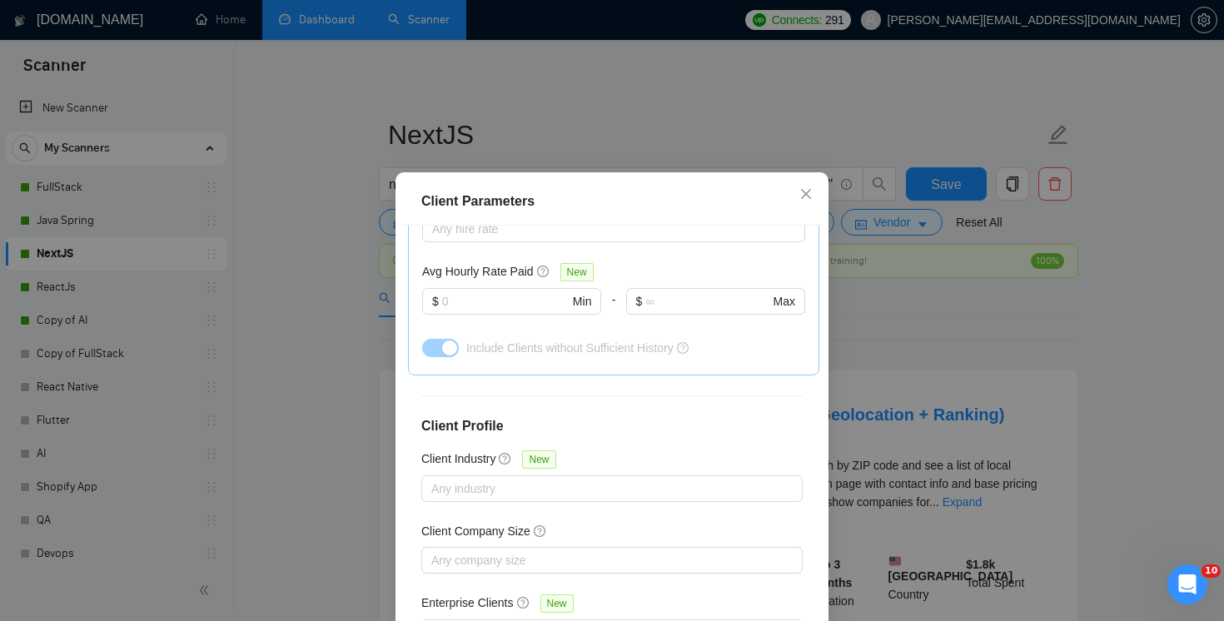
scroll to position [112, 0]
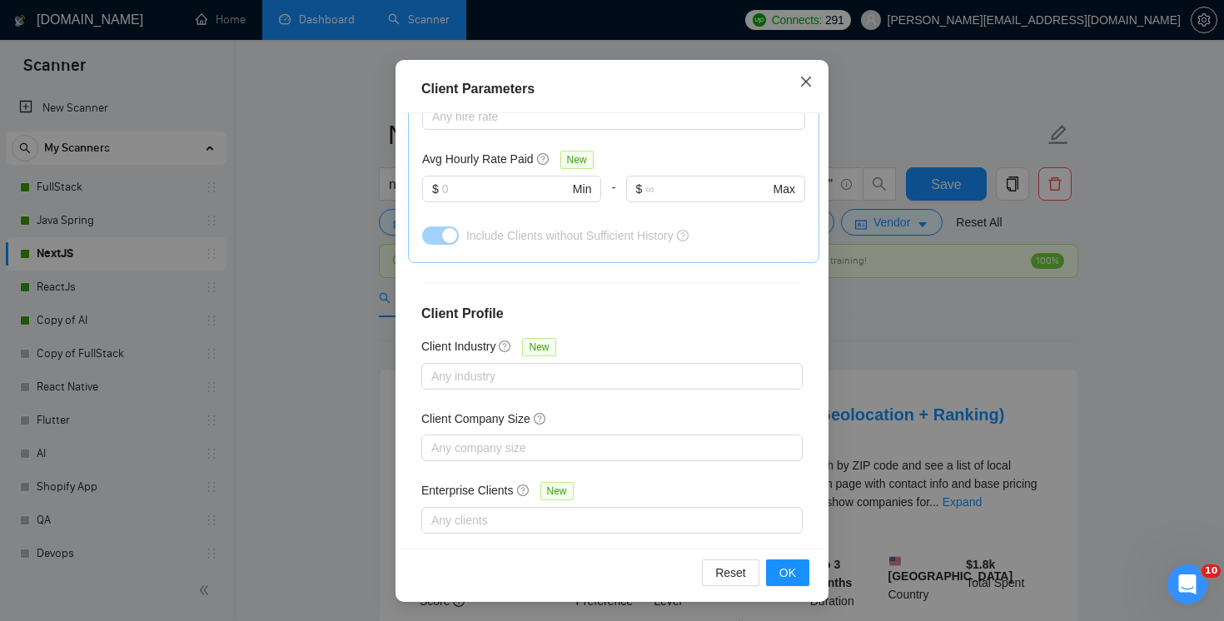
click at [810, 87] on icon "close" at bounding box center [805, 81] width 13 height 13
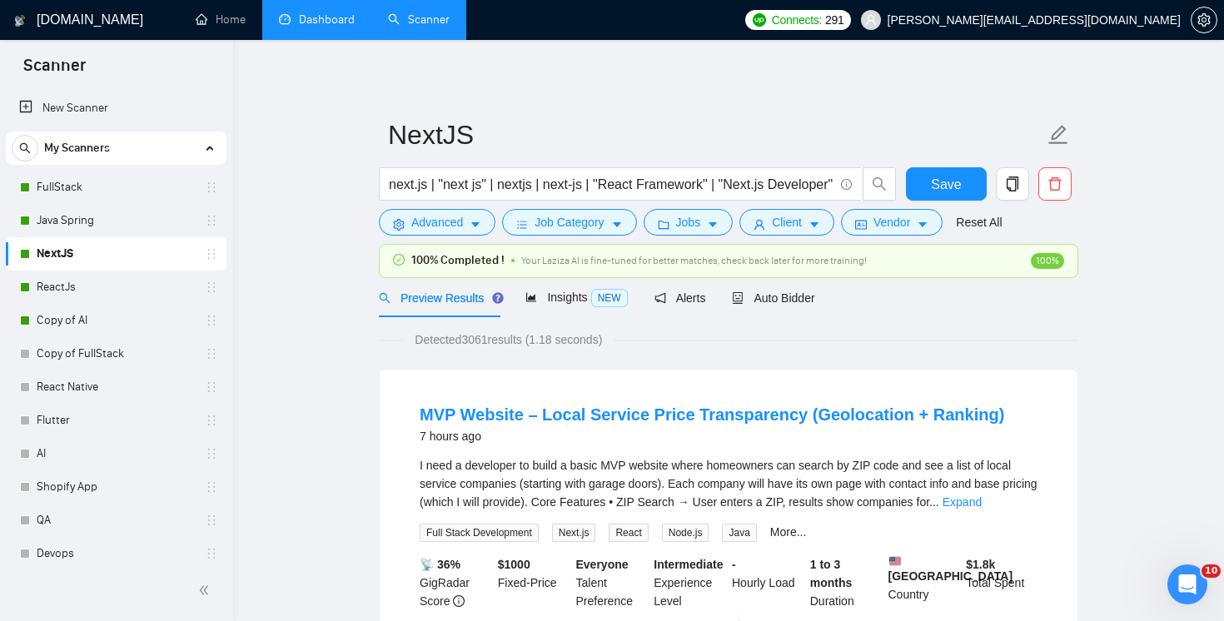
scroll to position [40, 0]
click at [313, 26] on link "Dashboard" at bounding box center [317, 19] width 76 height 14
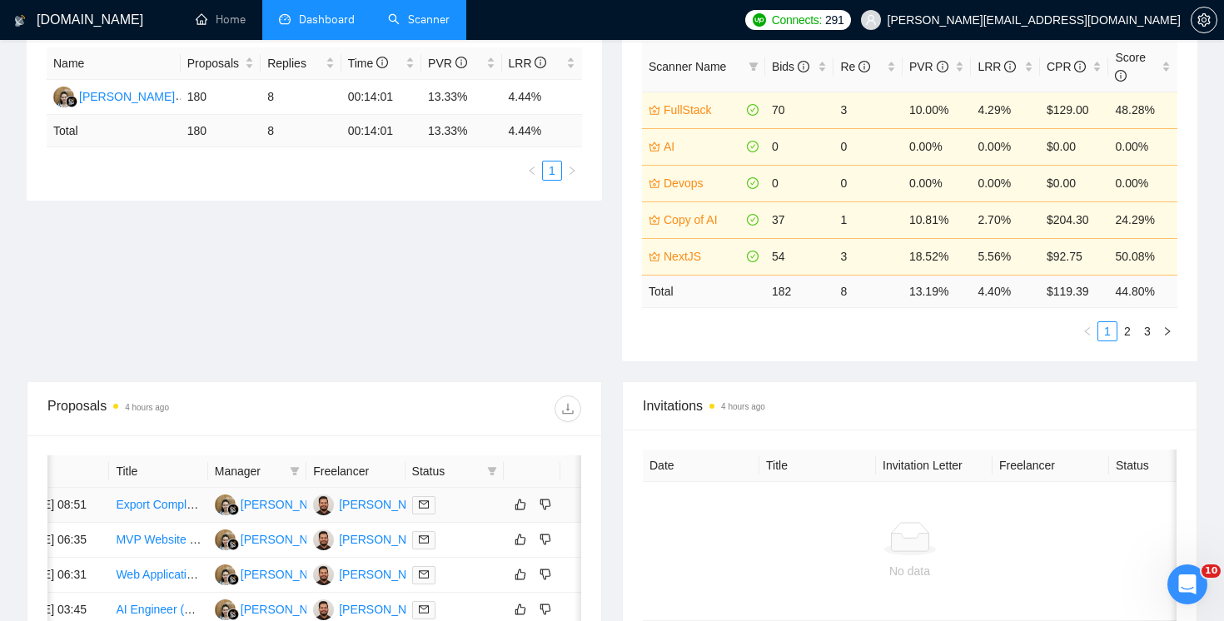
scroll to position [0, 49]
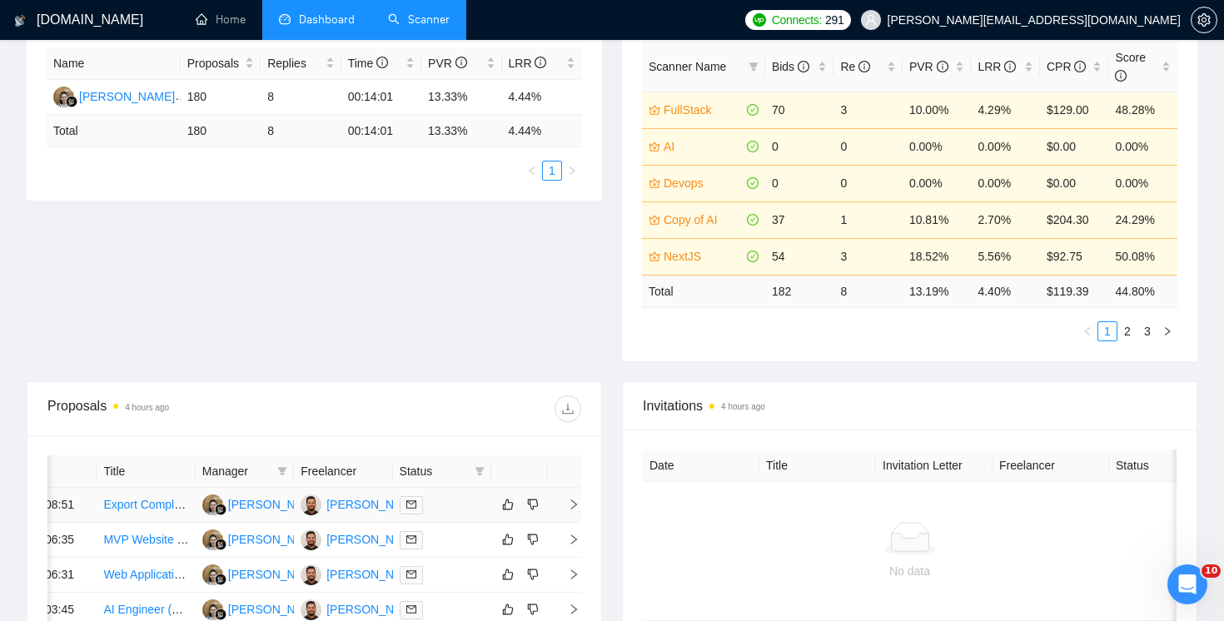
click at [563, 510] on span "right" at bounding box center [566, 505] width 25 height 12
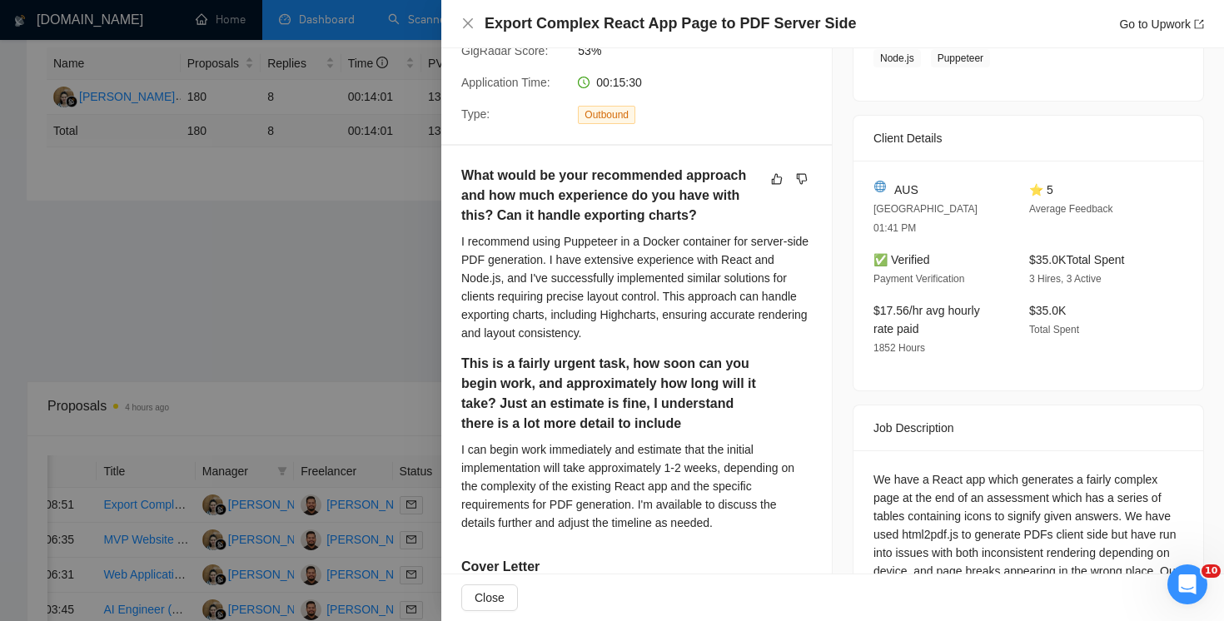
scroll to position [0, 0]
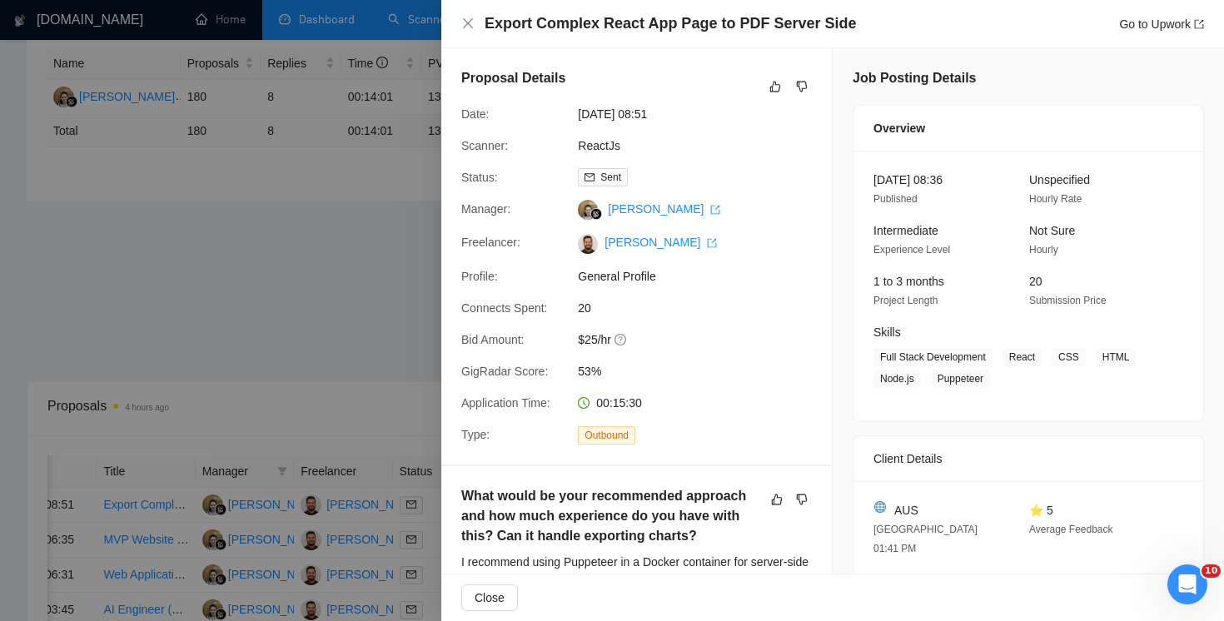
click at [386, 211] on div at bounding box center [612, 310] width 1224 height 621
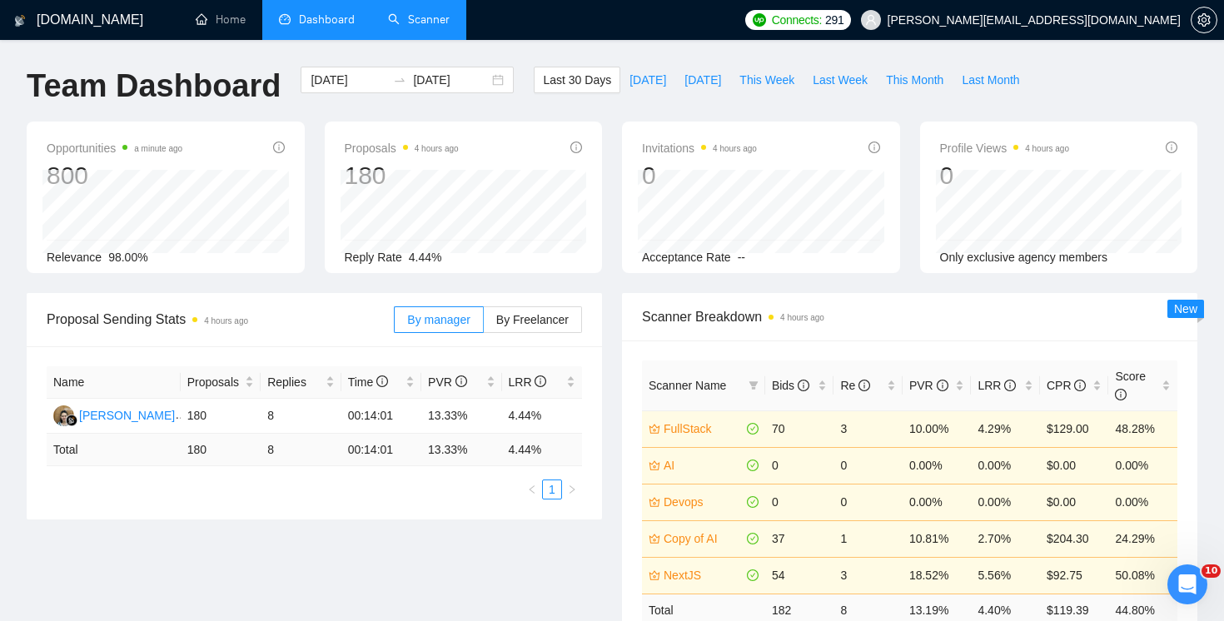
click at [432, 27] on link "Scanner" at bounding box center [419, 19] width 62 height 14
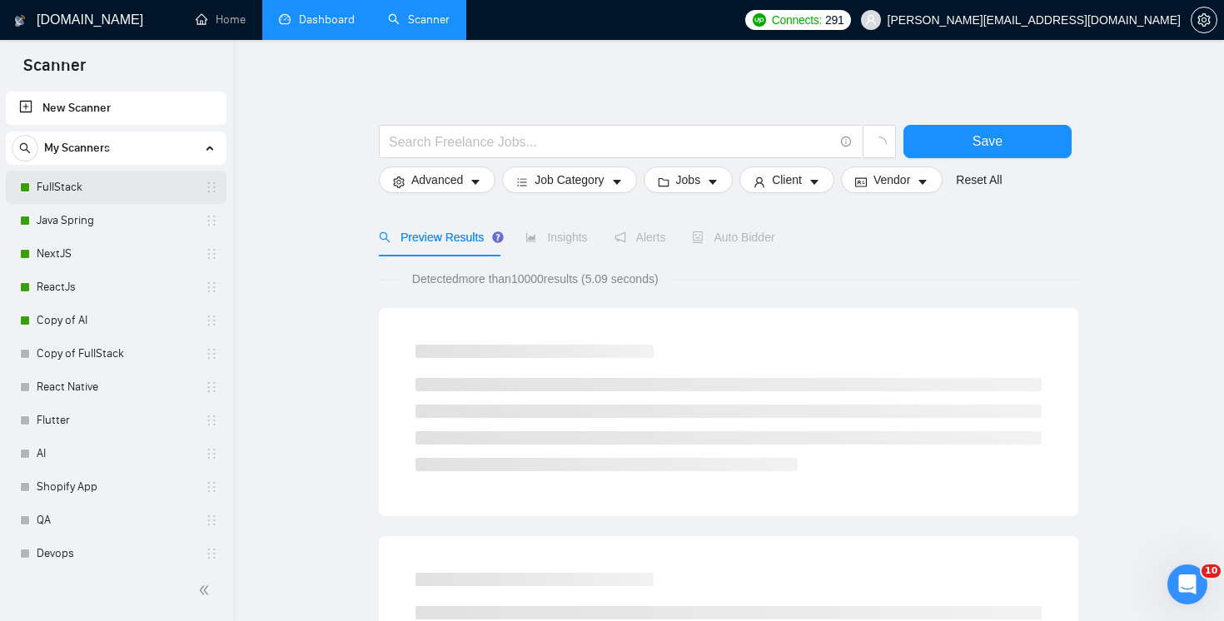
click at [152, 191] on link "FullStack" at bounding box center [116, 187] width 158 height 33
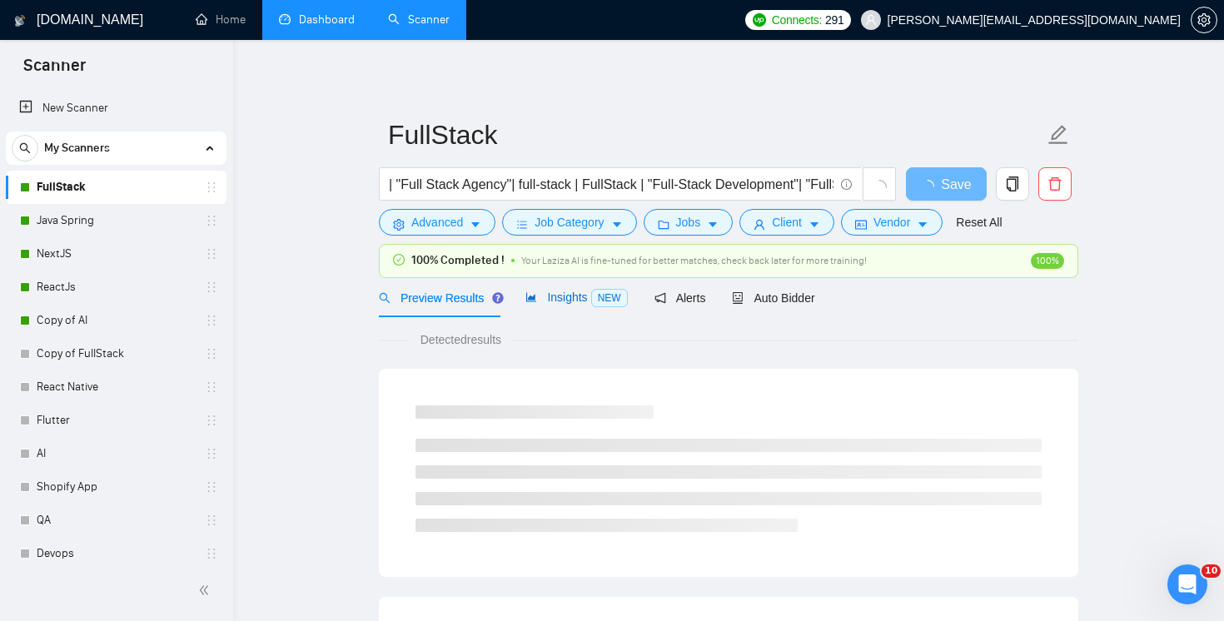
click at [579, 297] on span "Insights NEW" at bounding box center [576, 297] width 102 height 13
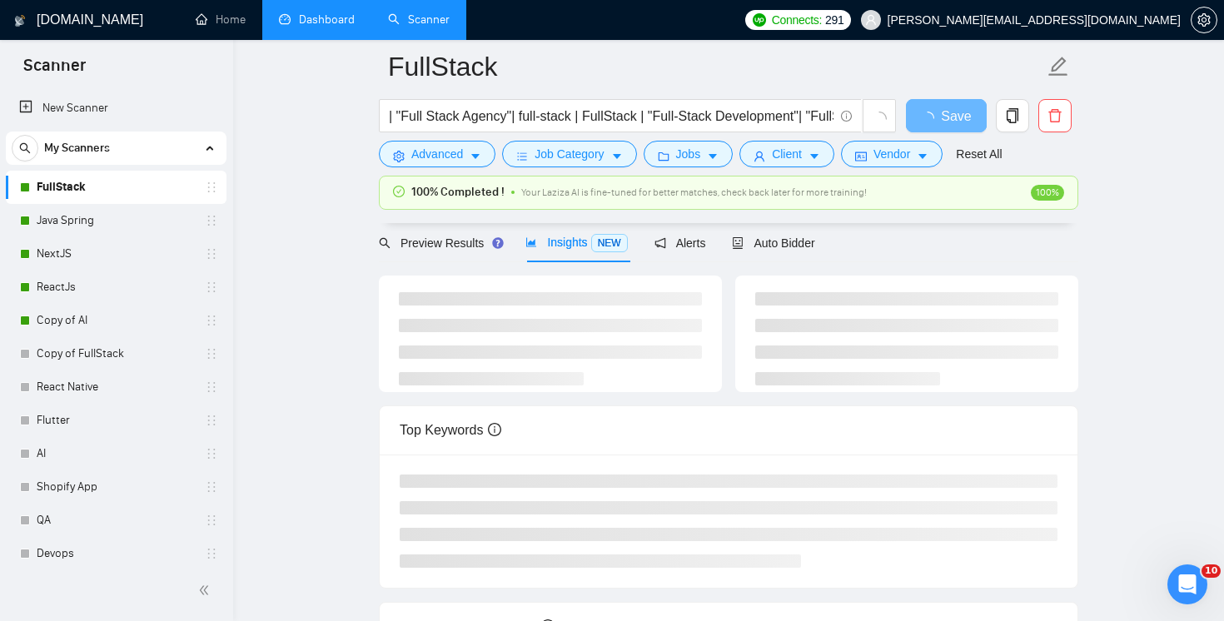
scroll to position [77, 0]
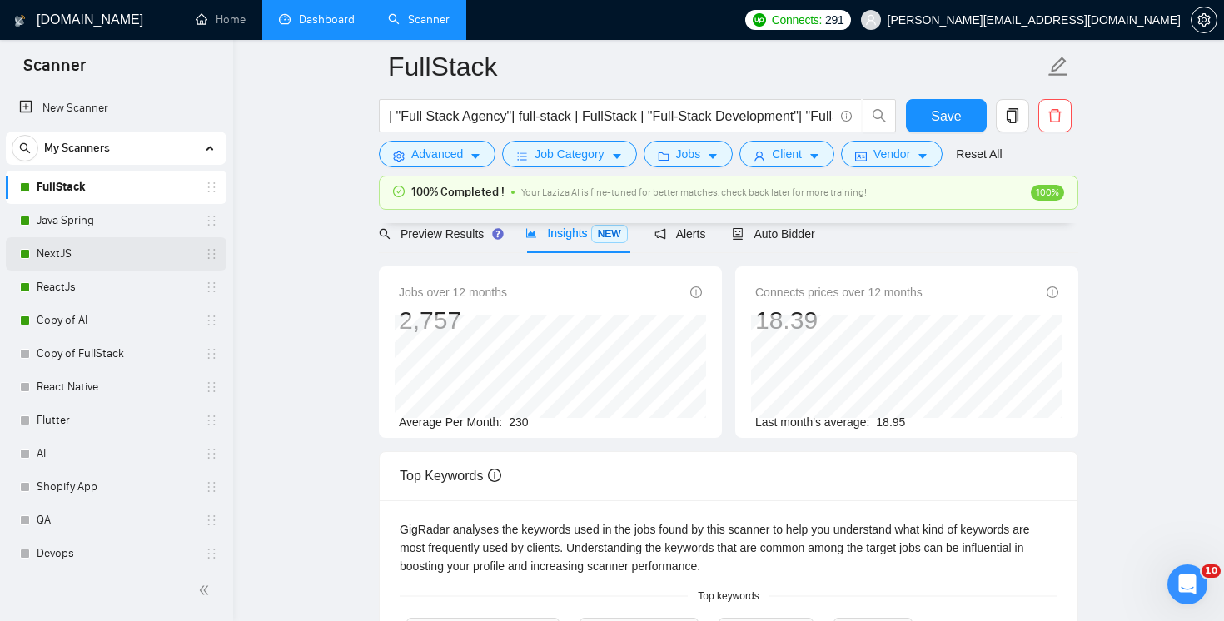
click at [101, 254] on link "NextJS" at bounding box center [116, 253] width 158 height 33
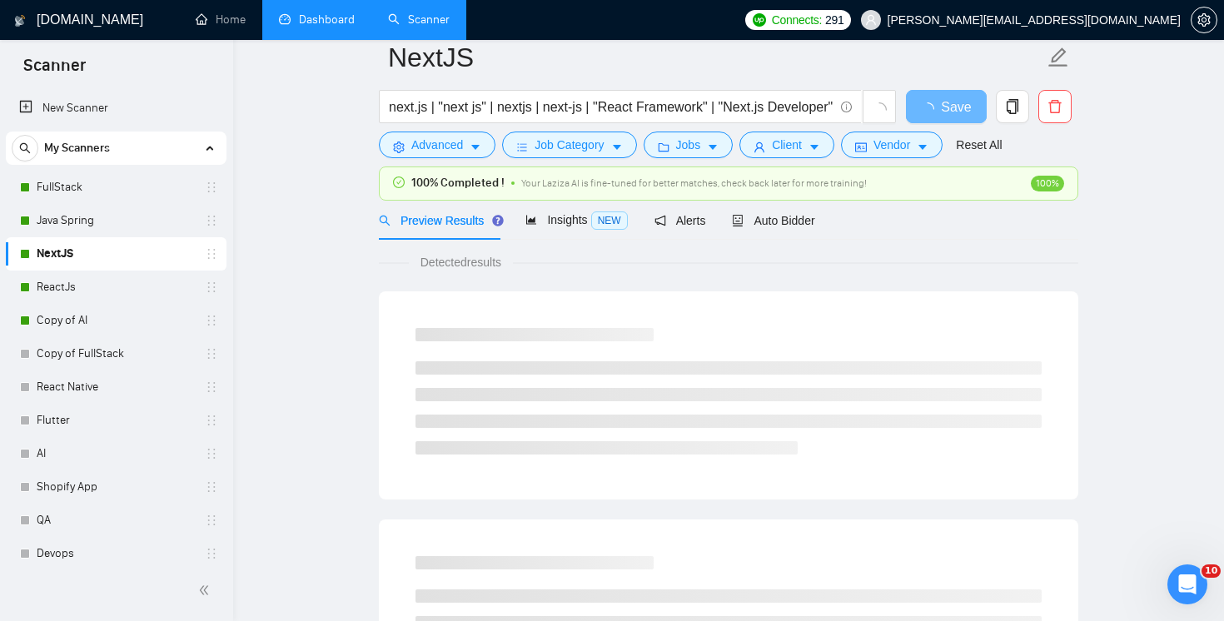
scroll to position [21, 0]
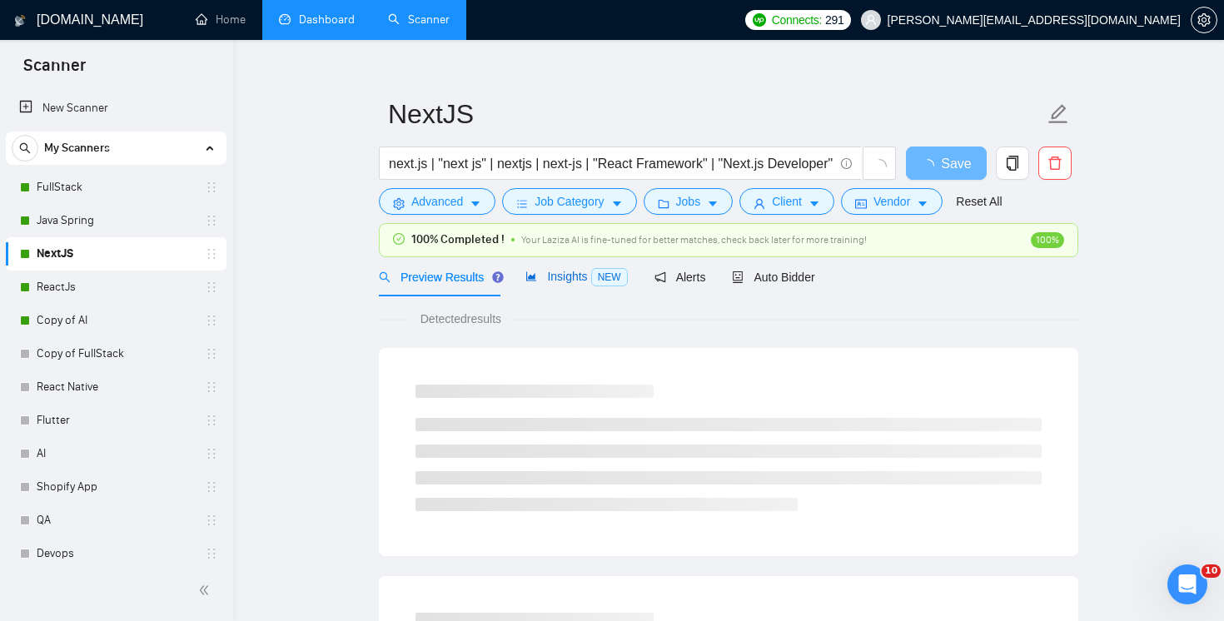
click at [580, 281] on span "Insights NEW" at bounding box center [576, 276] width 102 height 13
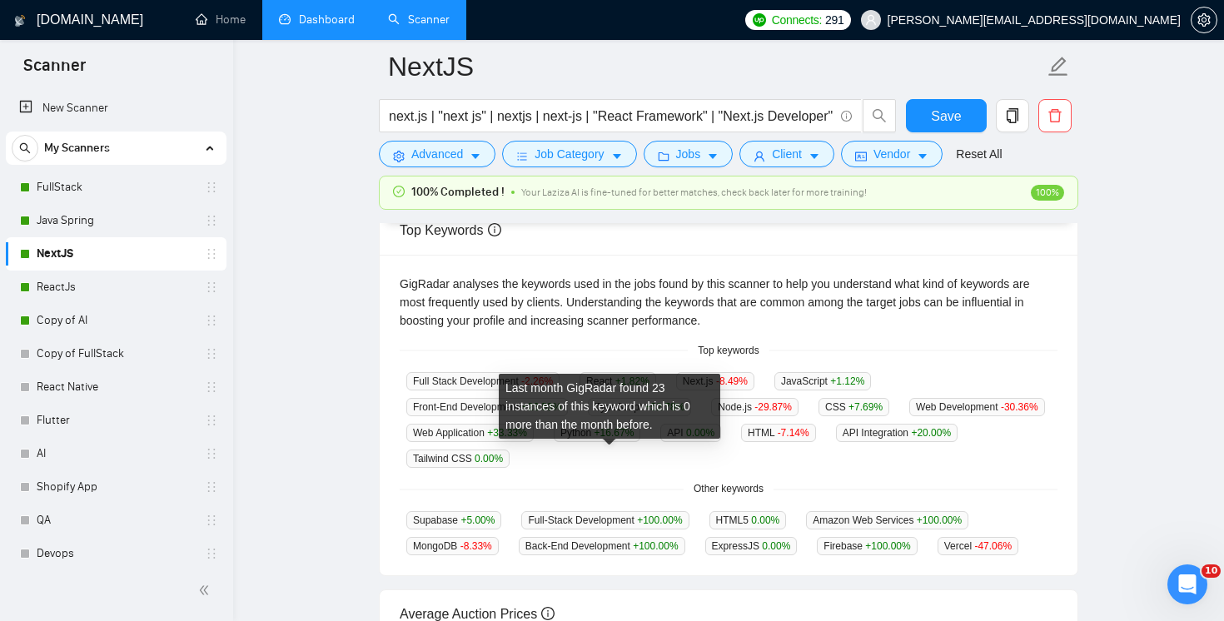
scroll to position [320, 0]
